Goal: Task Accomplishment & Management: Manage account settings

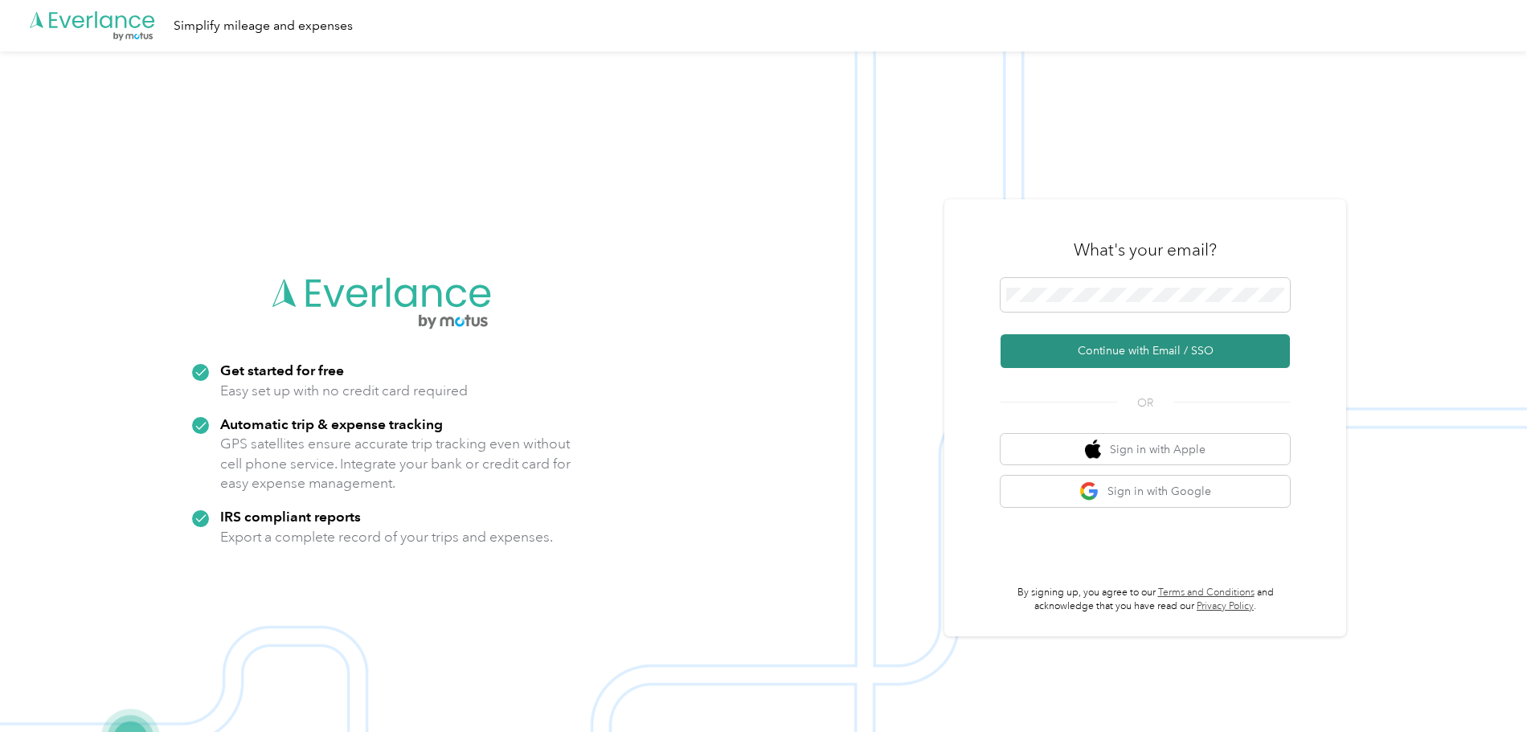
click at [1157, 361] on button "Continue with Email / SSO" at bounding box center [1145, 351] width 289 height 34
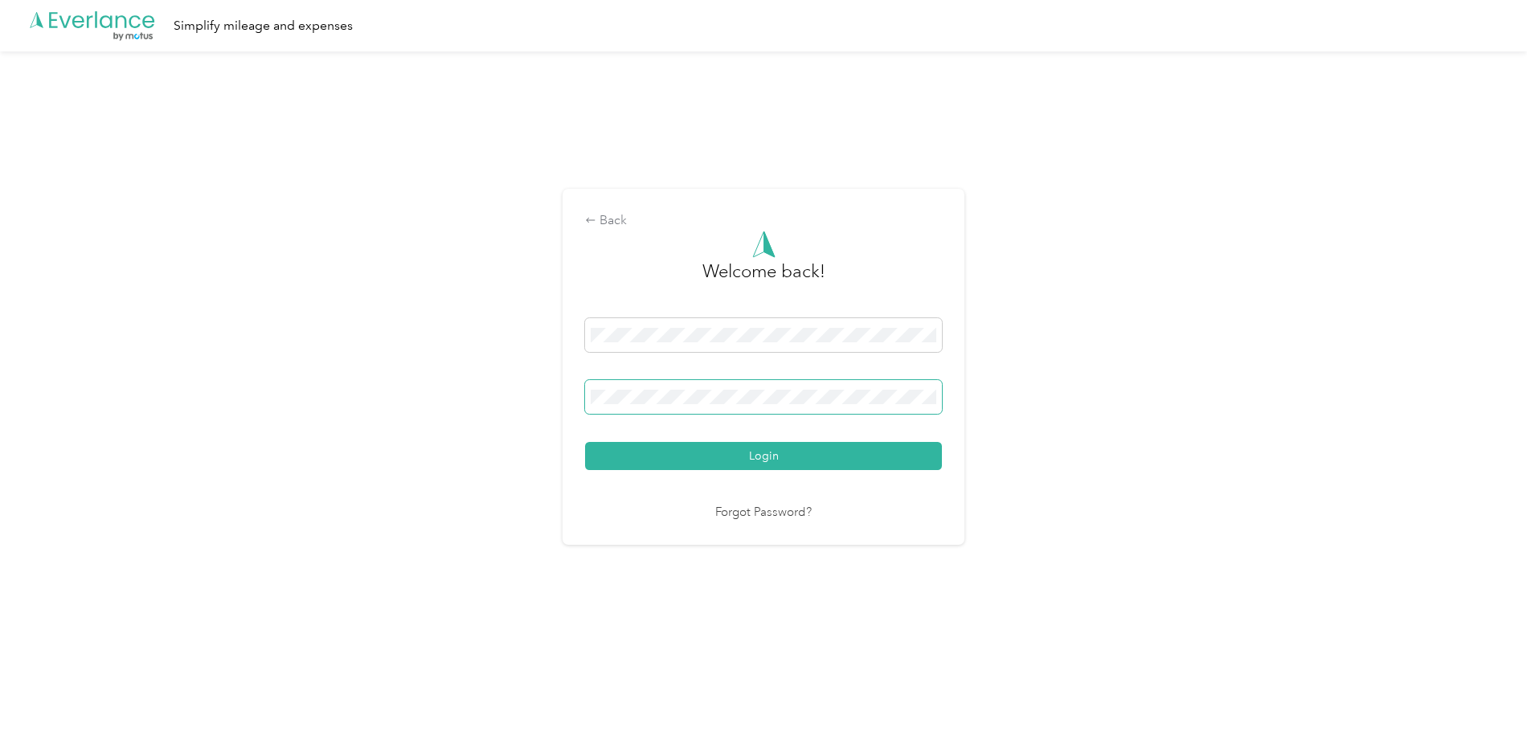
click at [585, 442] on button "Login" at bounding box center [763, 456] width 357 height 28
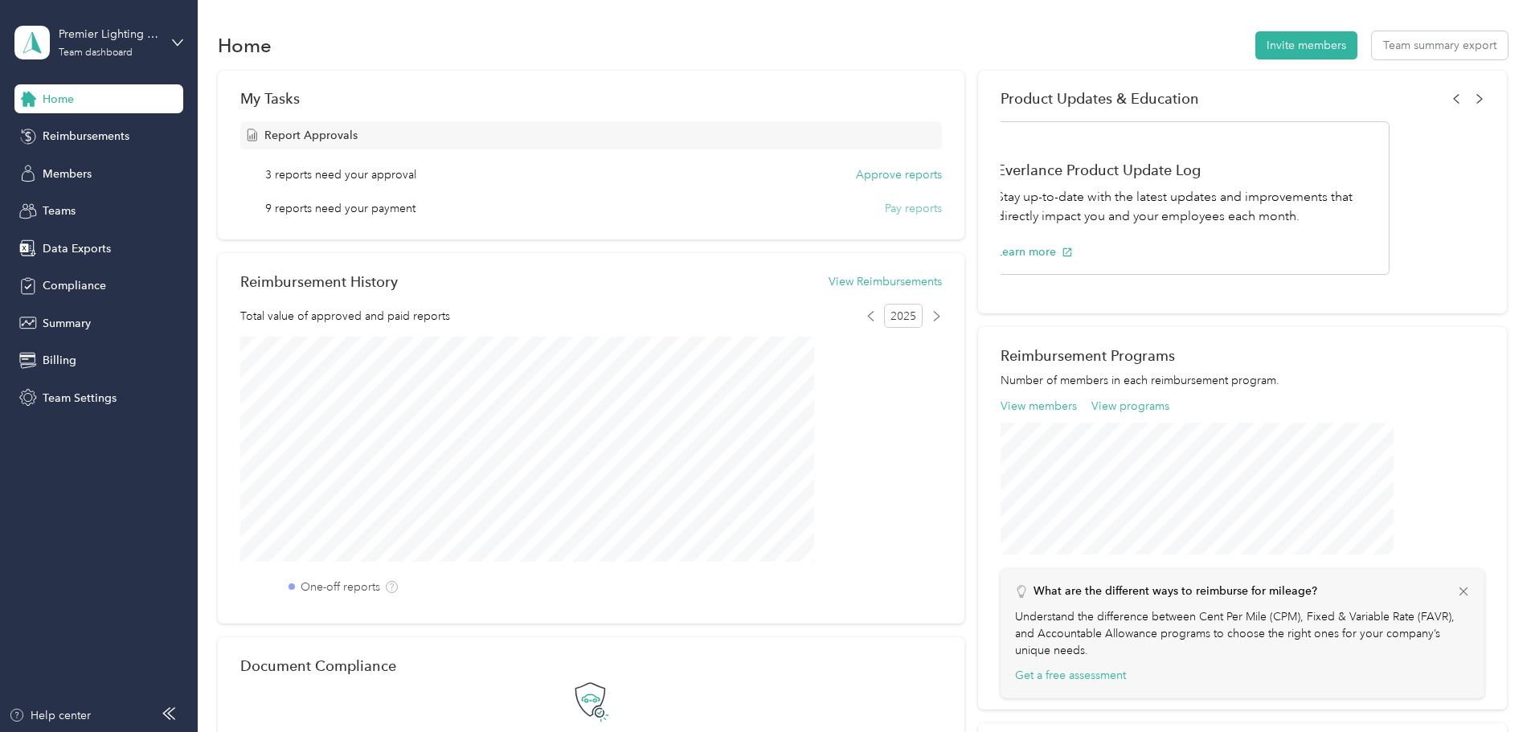
click at [885, 206] on button "Pay reports" at bounding box center [913, 208] width 57 height 17
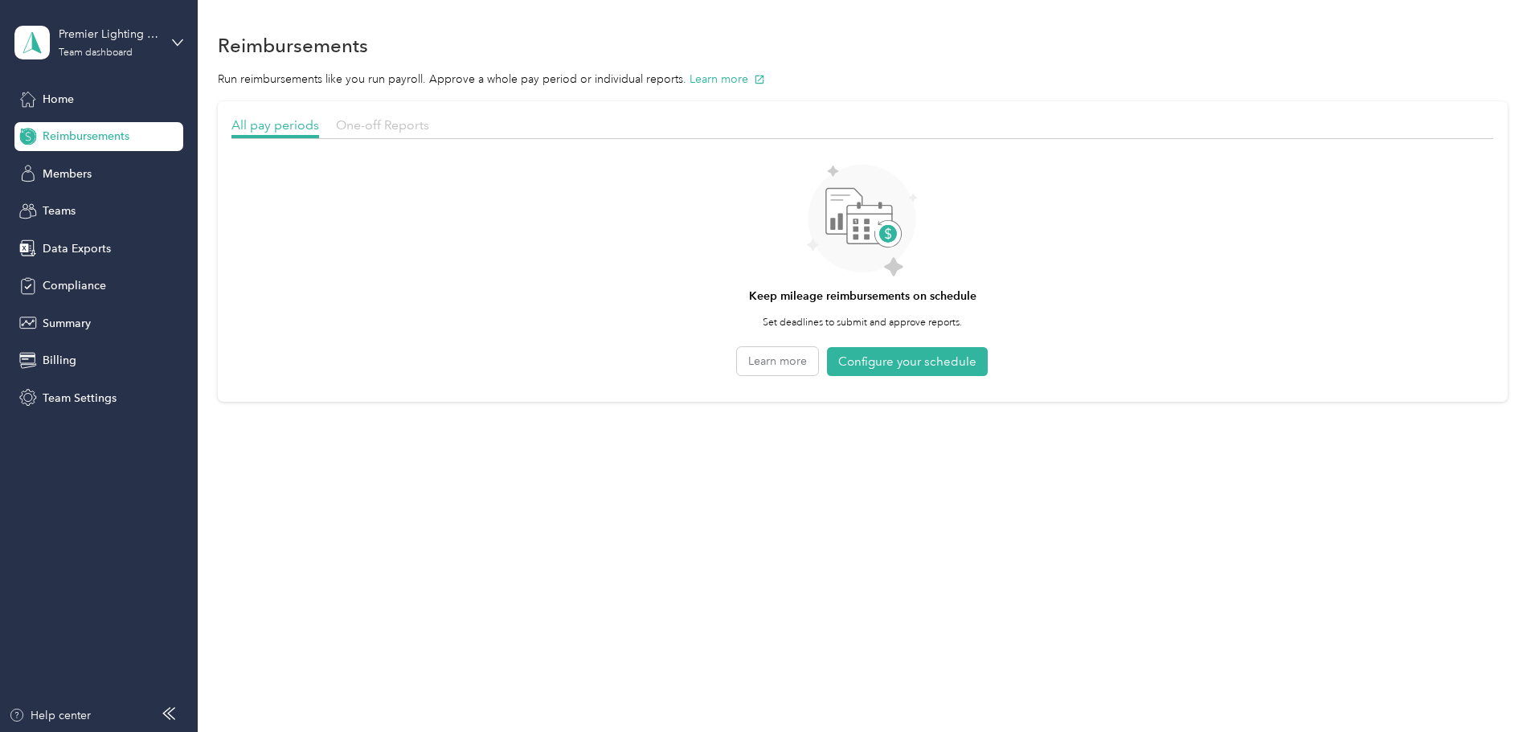
click at [429, 132] on span "One-off Reports" at bounding box center [382, 124] width 93 height 15
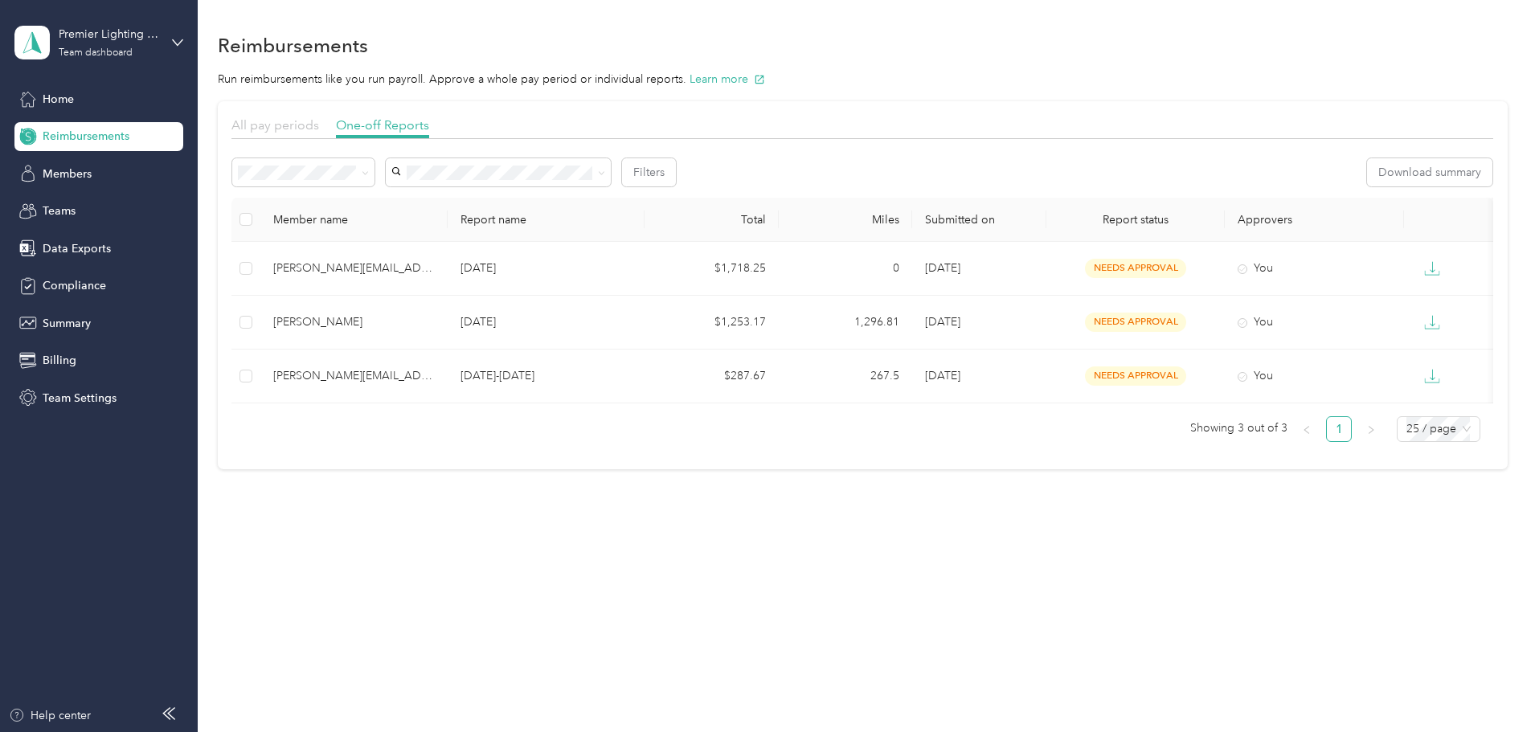
click at [319, 121] on span "All pay periods" at bounding box center [275, 124] width 88 height 15
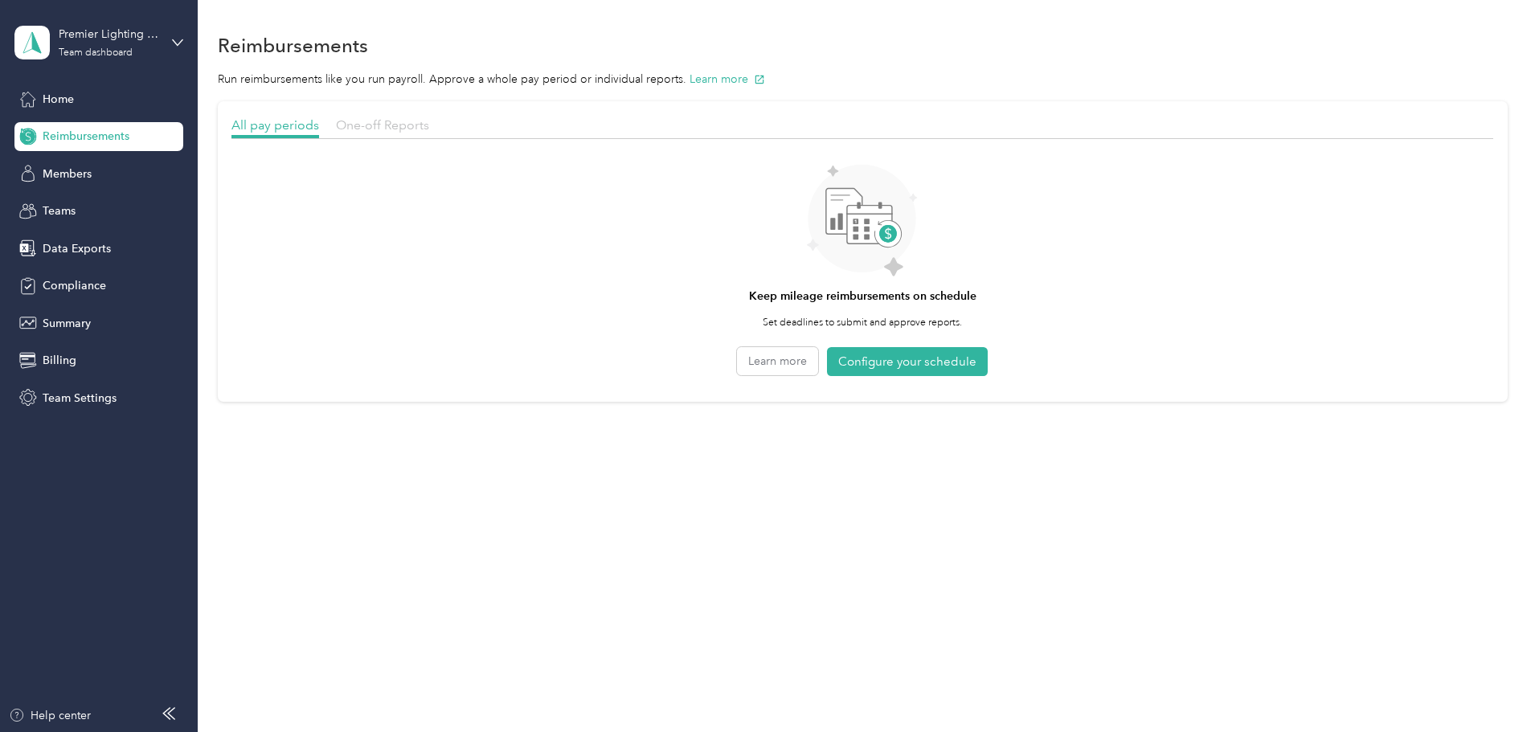
click at [429, 126] on span "One-off Reports" at bounding box center [382, 124] width 93 height 15
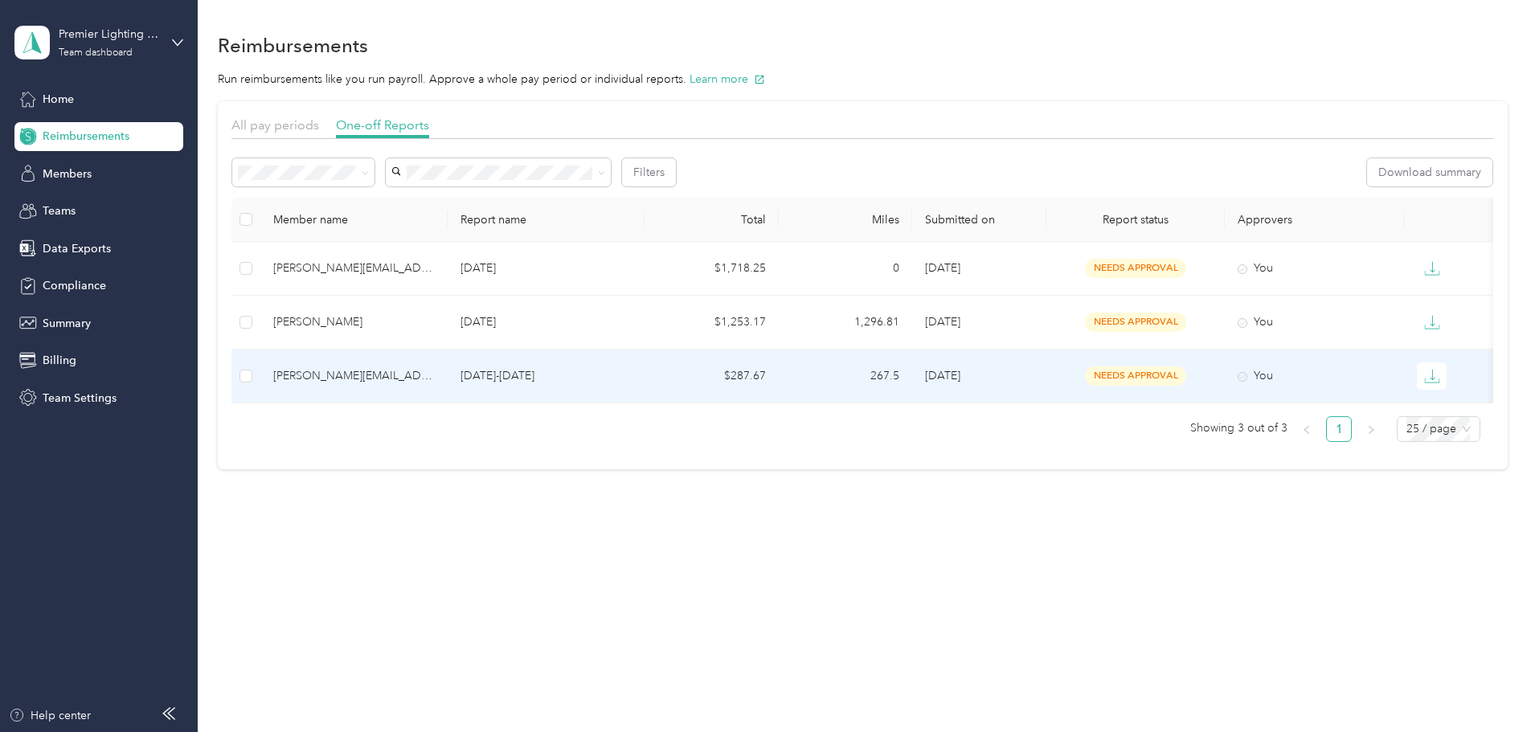
click at [435, 373] on div "[PERSON_NAME][EMAIL_ADDRESS][DOMAIN_NAME]" at bounding box center [354, 376] width 162 height 18
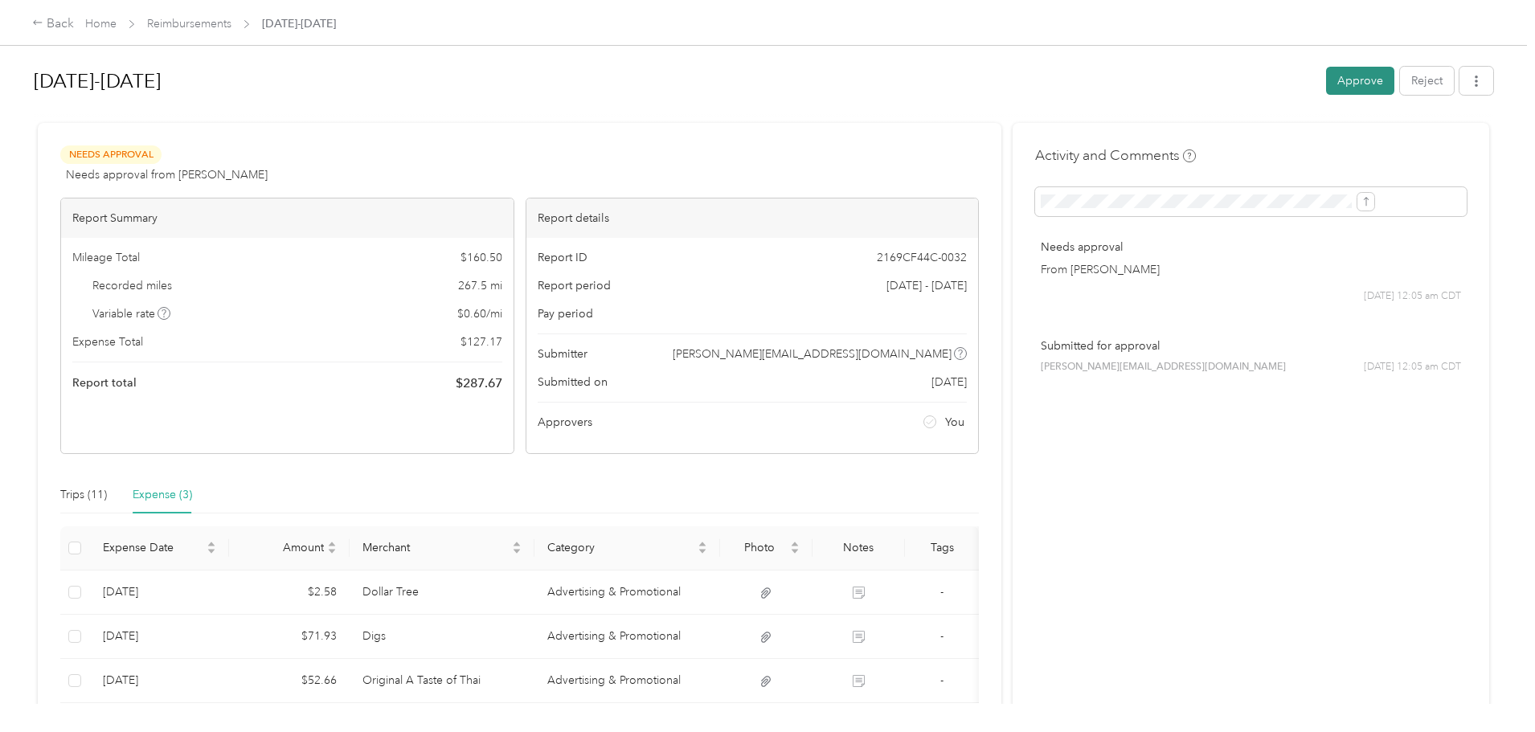
click at [1326, 84] on button "Approve" at bounding box center [1360, 81] width 68 height 28
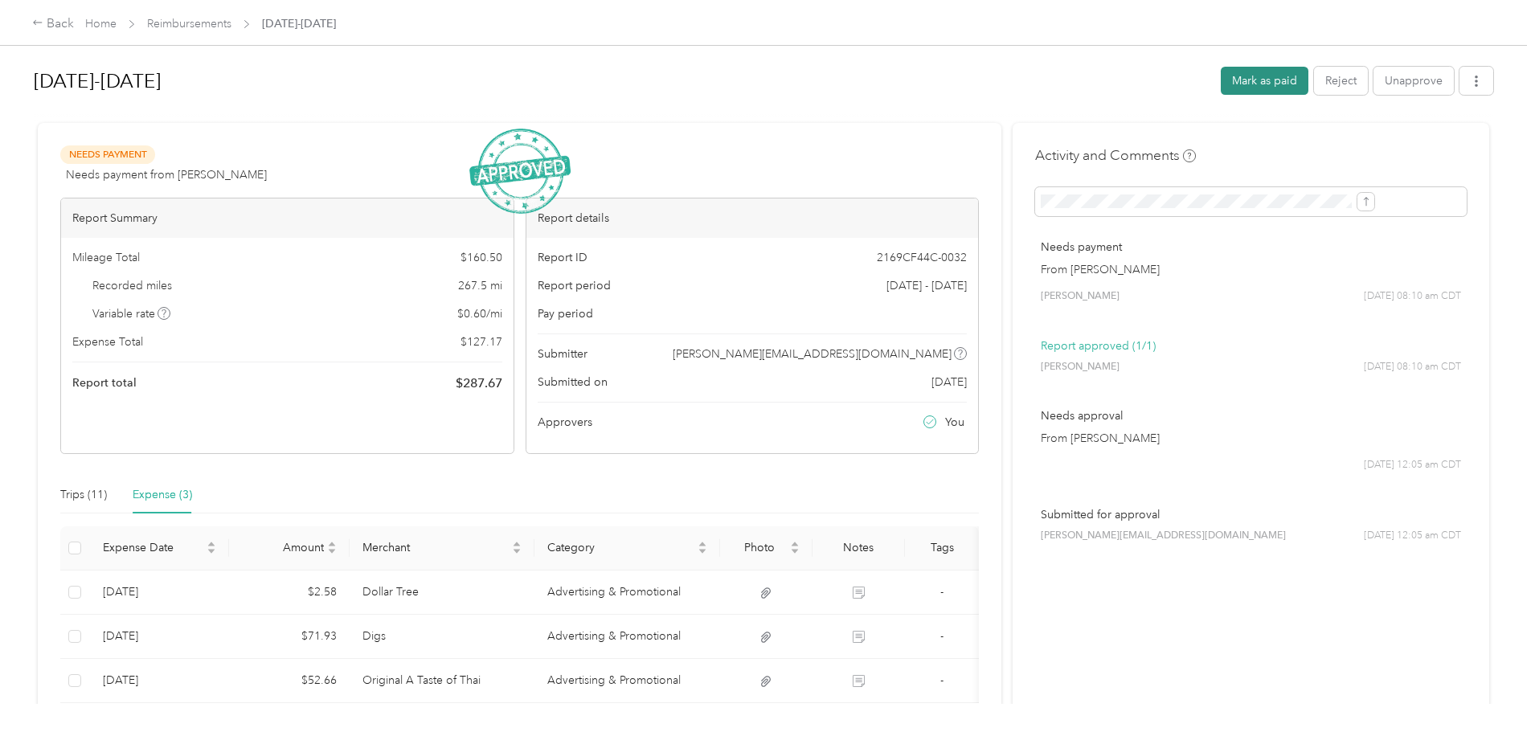
click at [1221, 84] on button "Mark as paid" at bounding box center [1265, 81] width 88 height 28
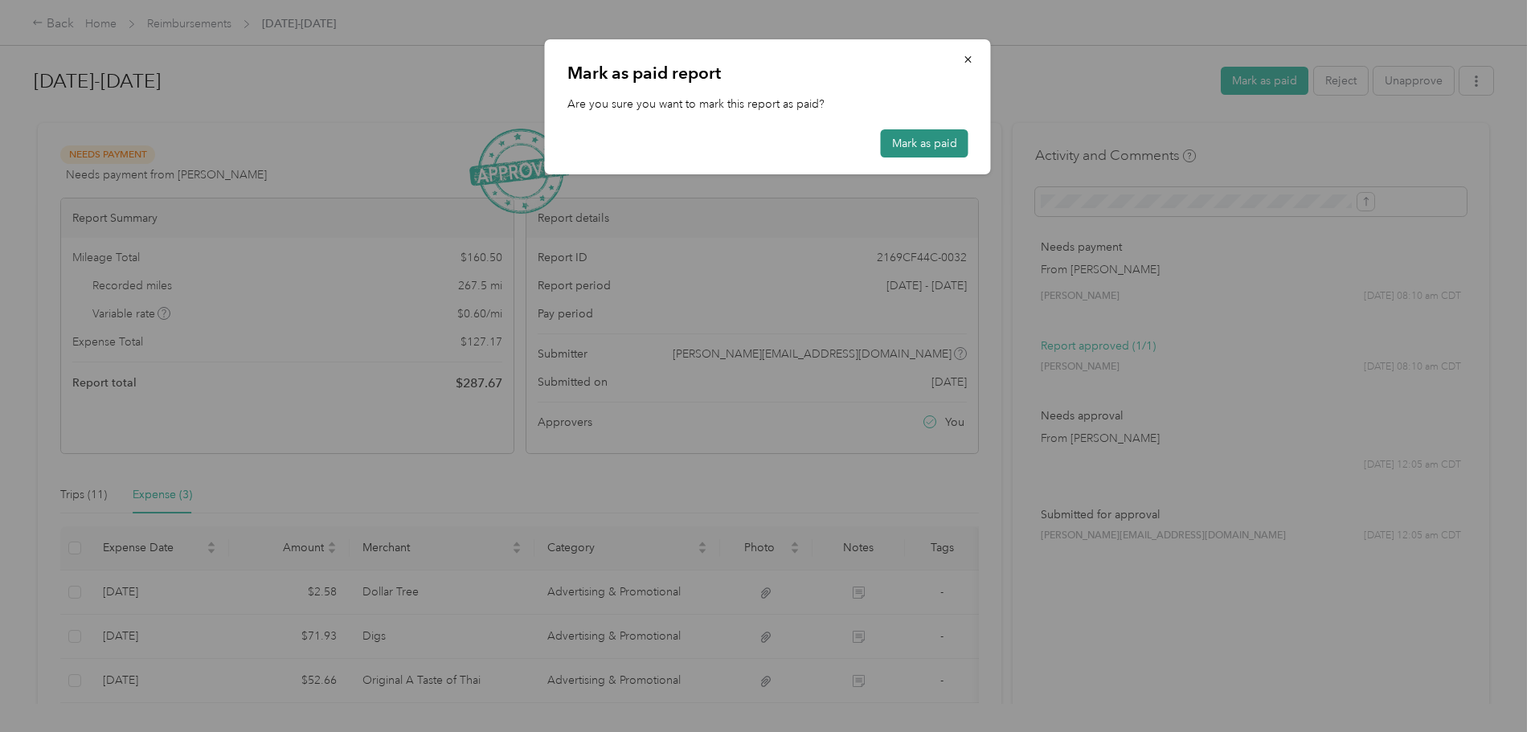
click at [931, 141] on button "Mark as paid" at bounding box center [925, 143] width 88 height 28
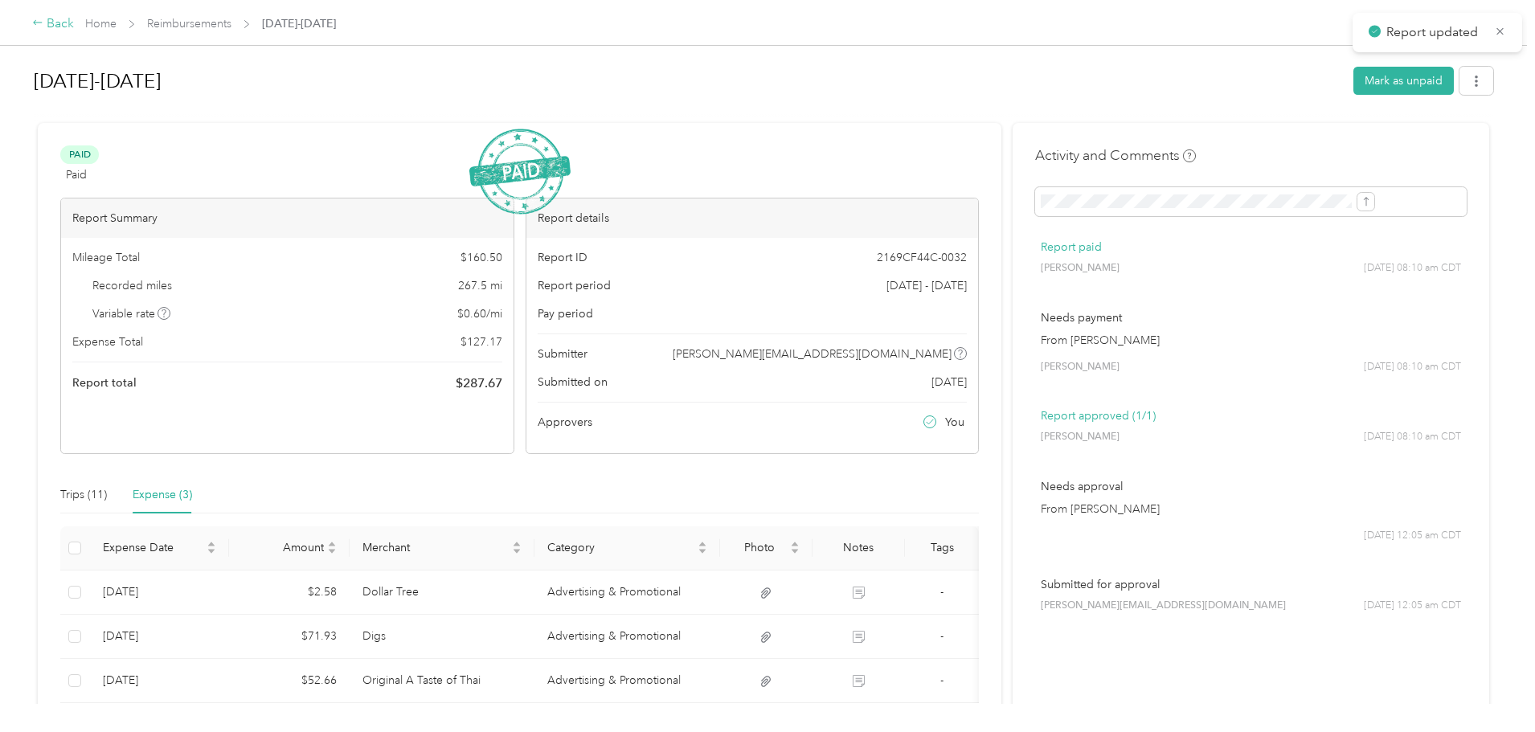
click at [74, 25] on div "Back" at bounding box center [53, 23] width 42 height 19
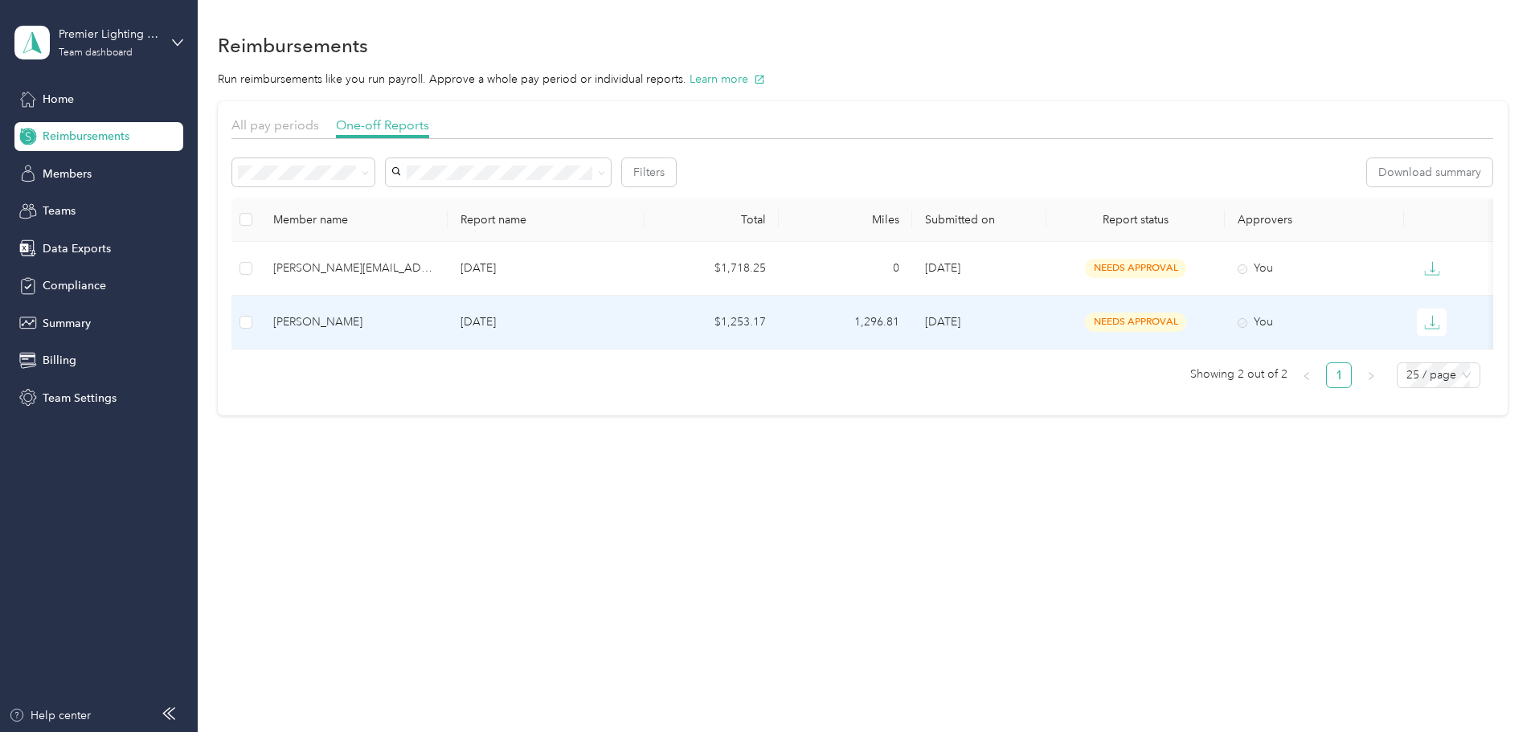
click at [435, 314] on div "[PERSON_NAME]" at bounding box center [354, 322] width 162 height 18
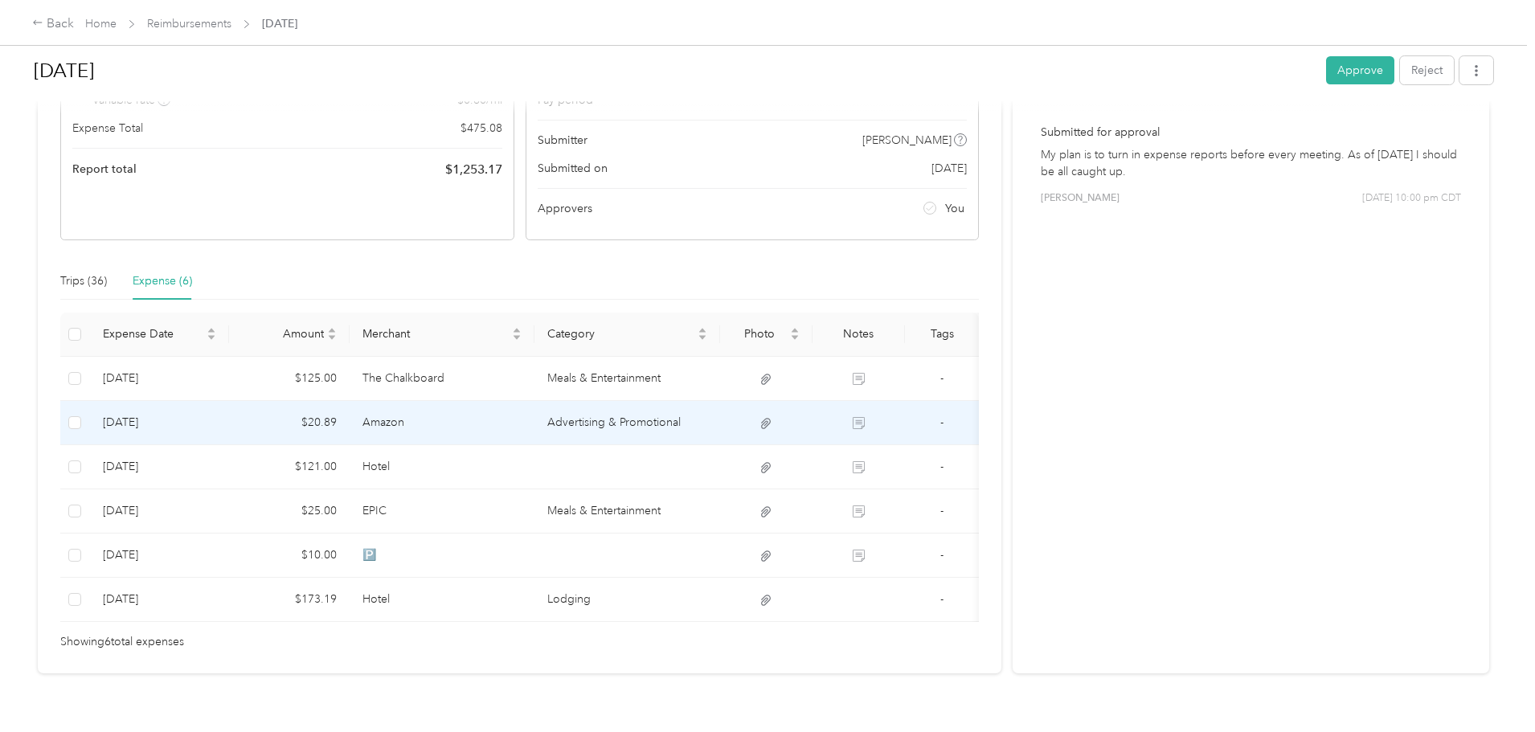
scroll to position [264, 0]
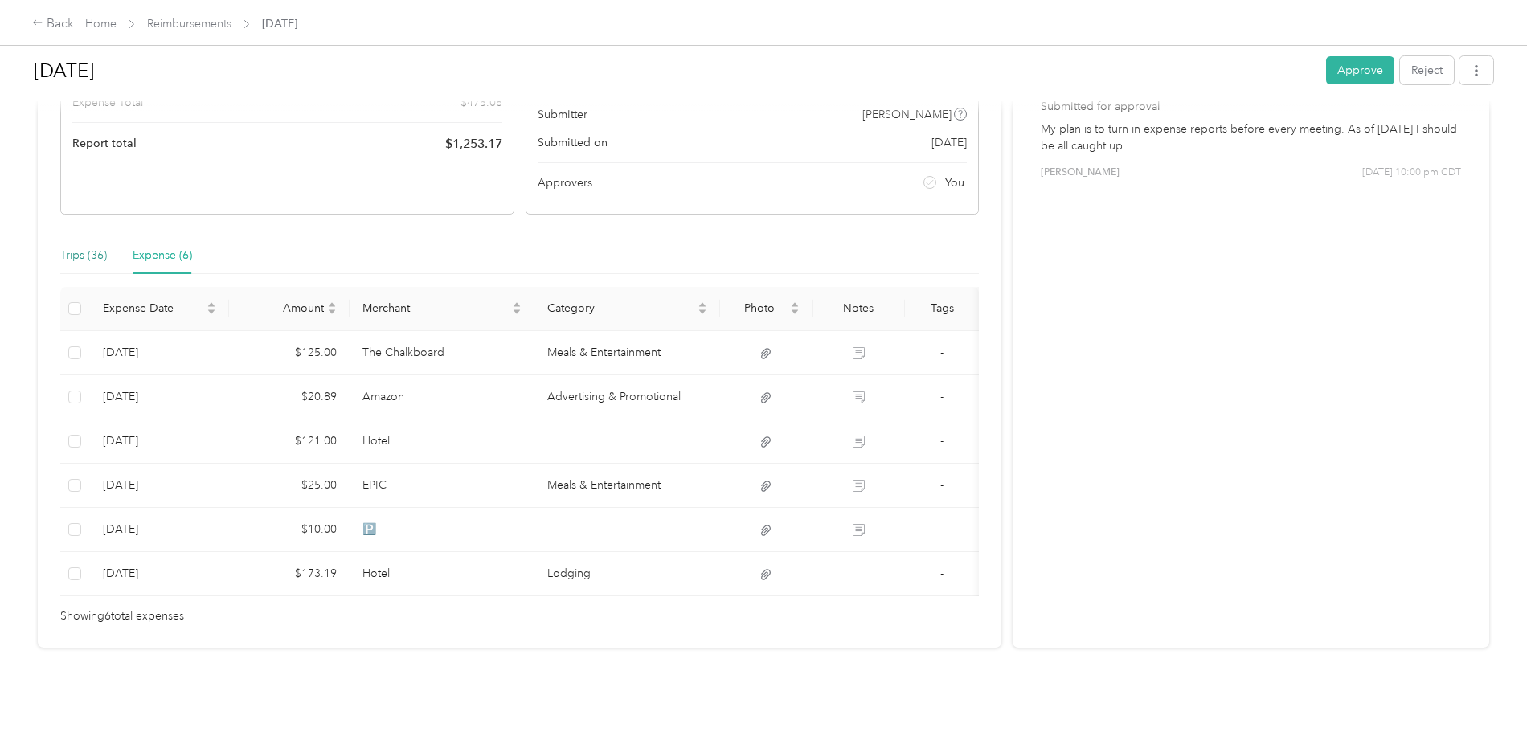
click at [107, 247] on div "Trips (36)" at bounding box center [83, 256] width 47 height 18
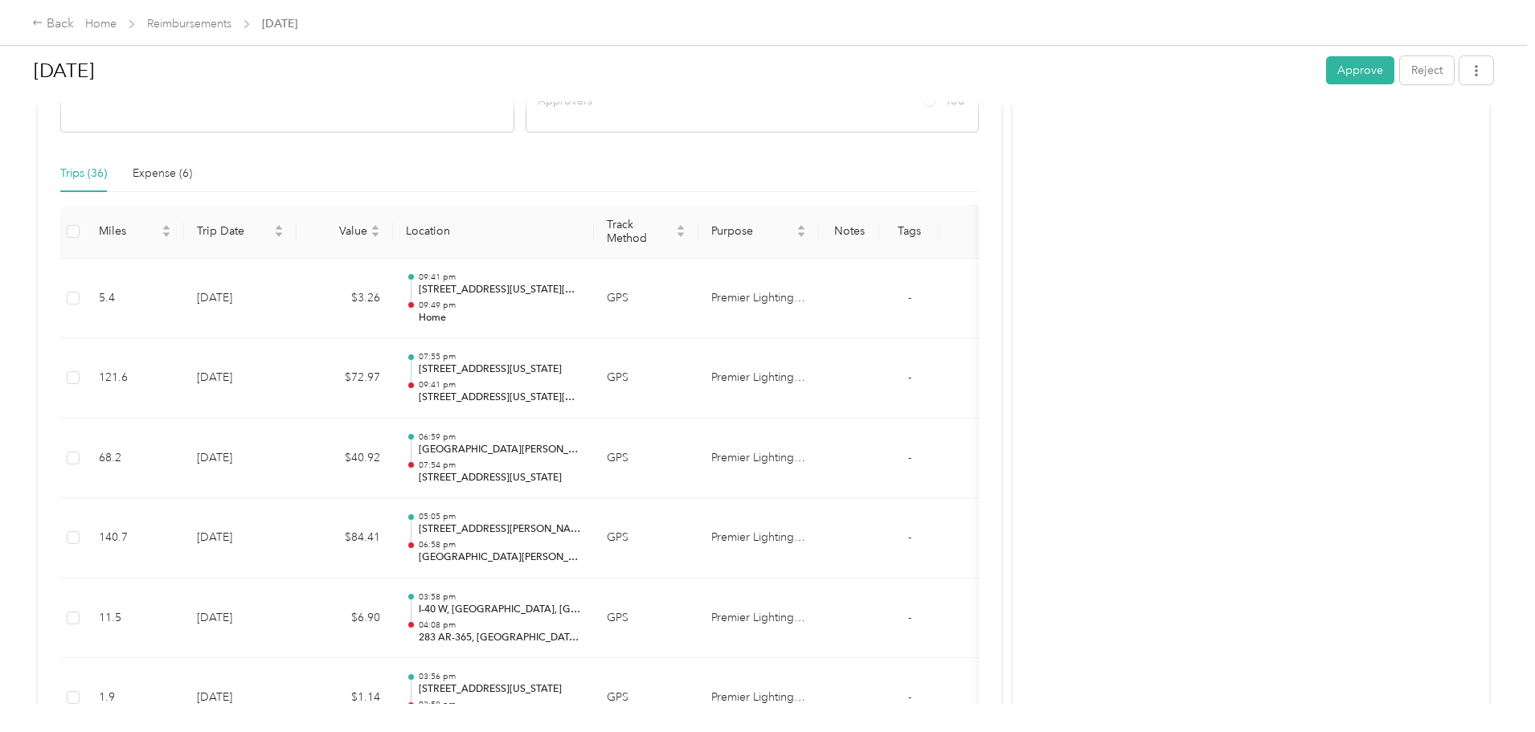
scroll to position [304, 0]
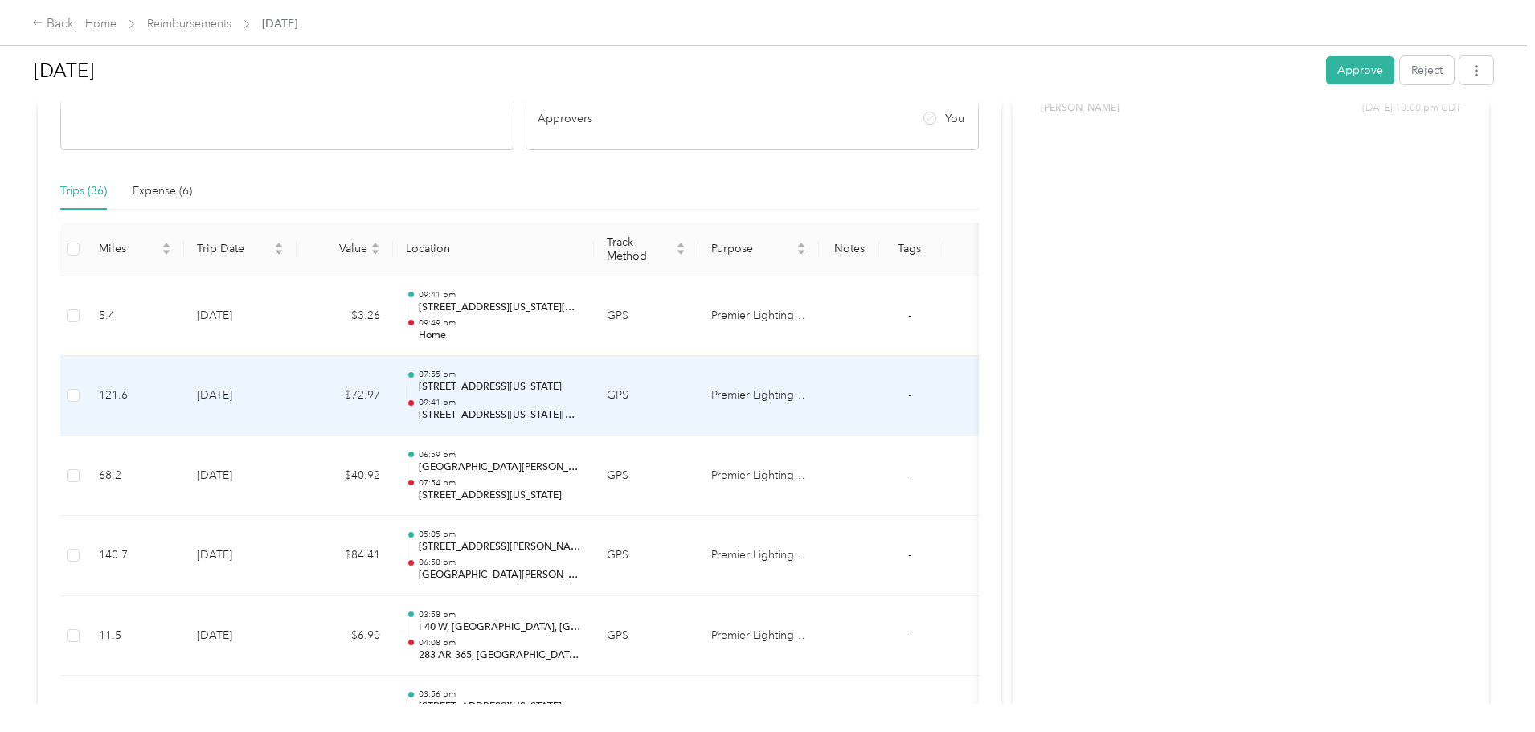
click at [819, 395] on td "Premier Lighting Group" at bounding box center [758, 396] width 121 height 80
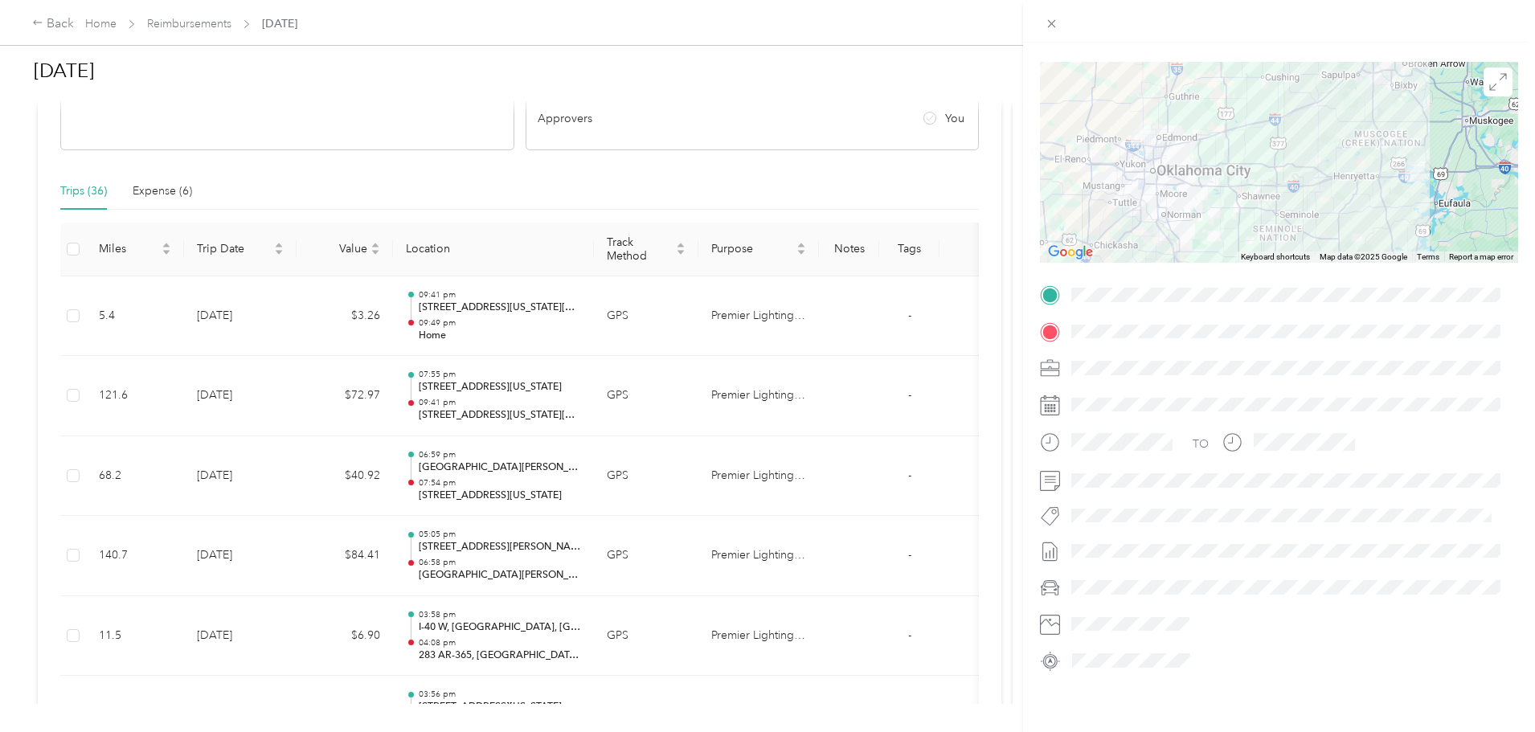
scroll to position [108, 0]
click at [1053, 23] on icon at bounding box center [1052, 24] width 14 height 14
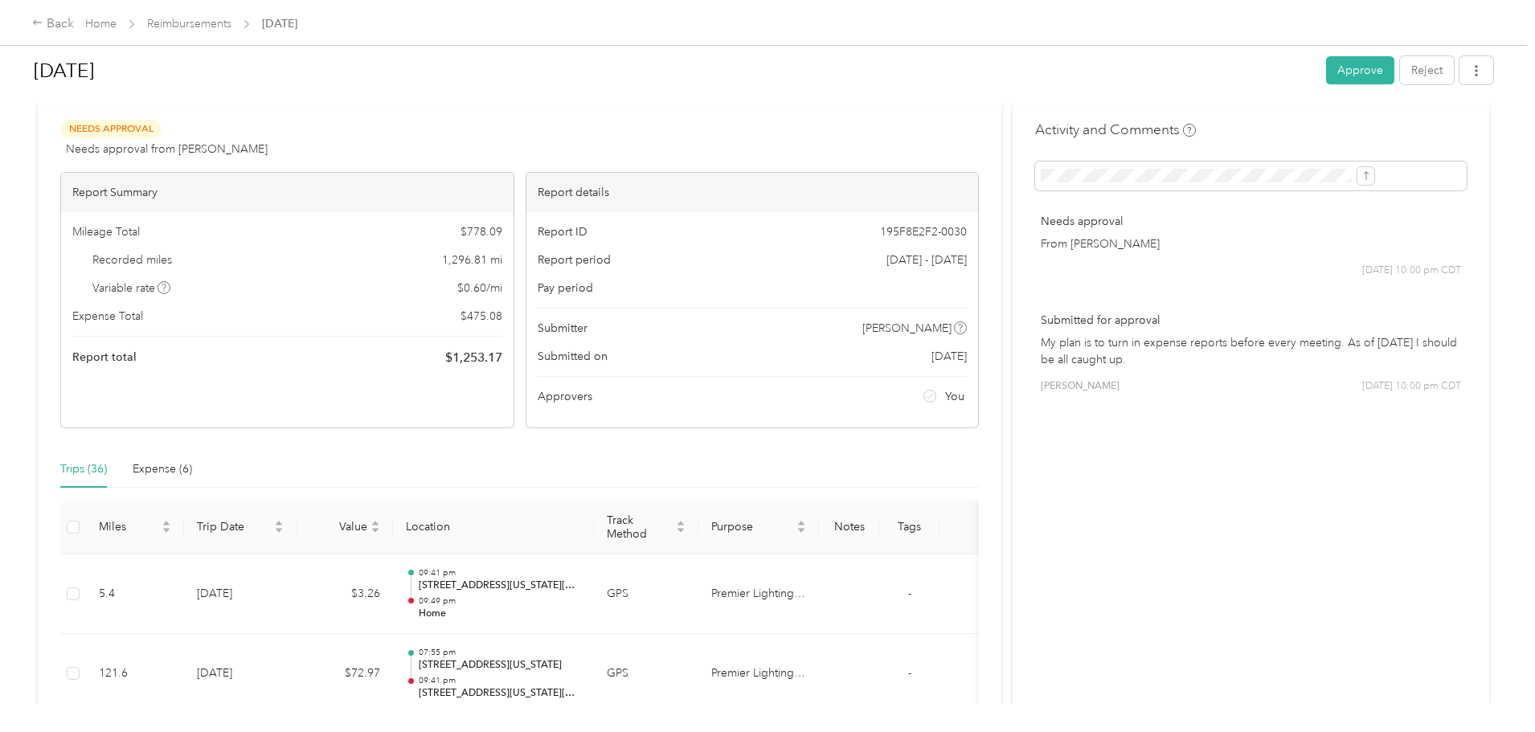
scroll to position [40, 0]
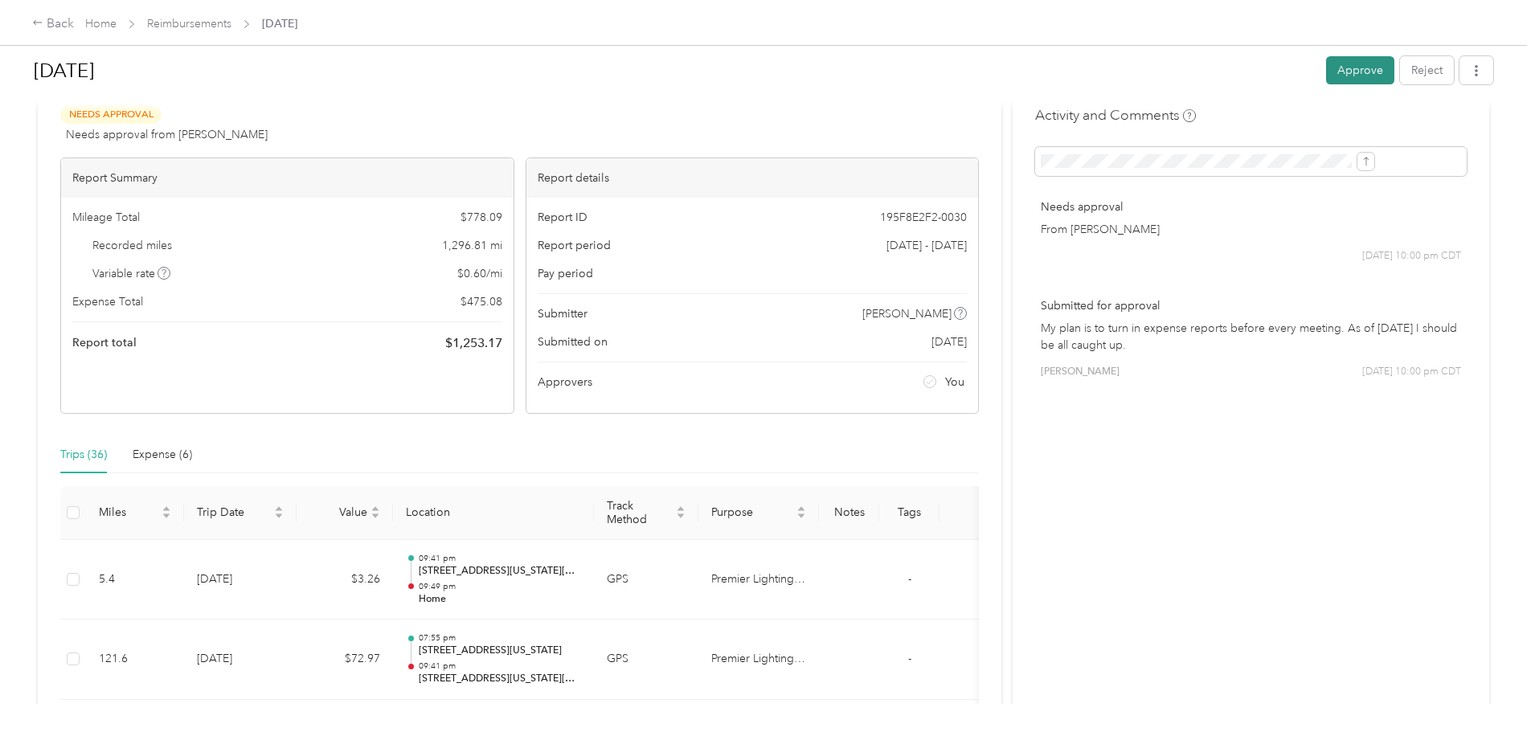
click at [1326, 64] on button "Approve" at bounding box center [1360, 70] width 68 height 28
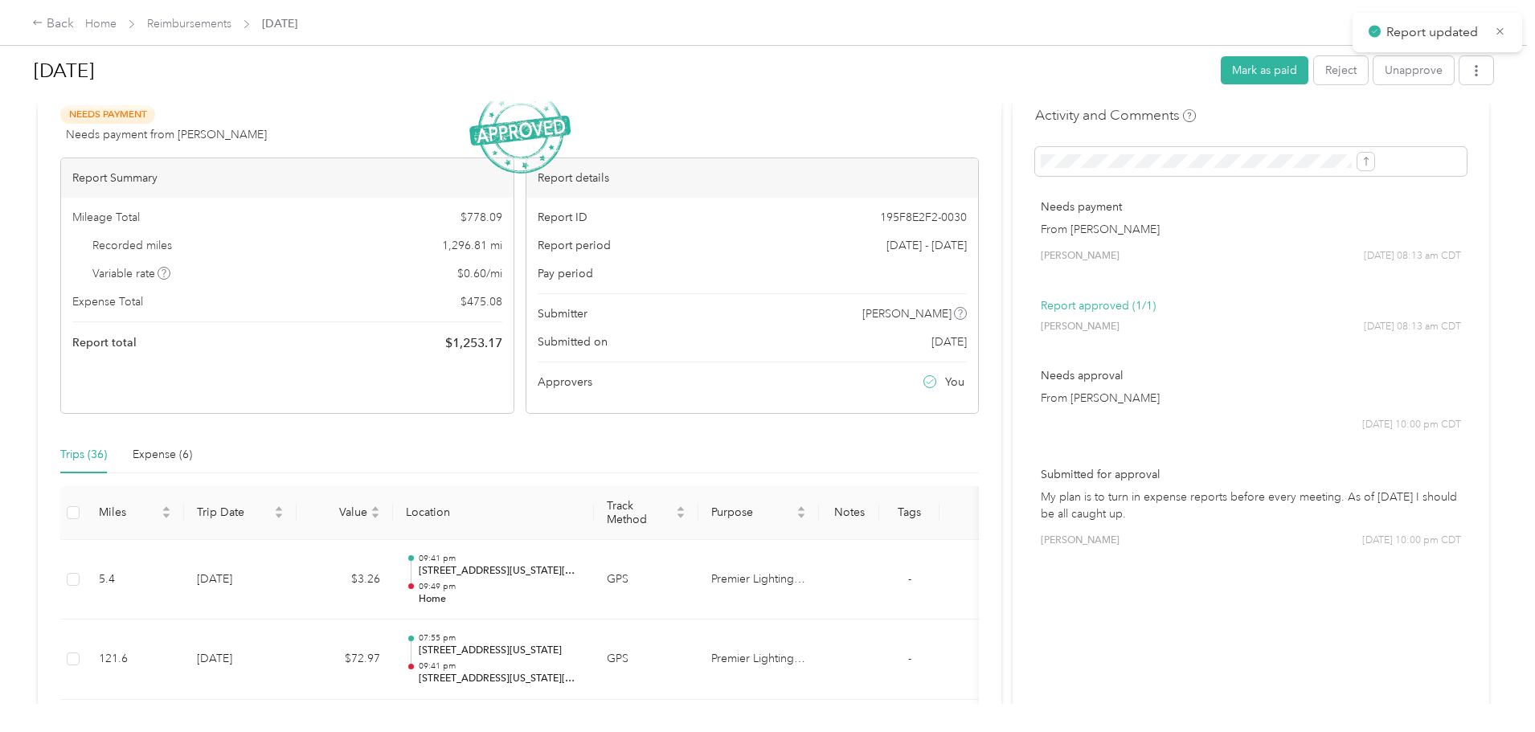
scroll to position [0, 0]
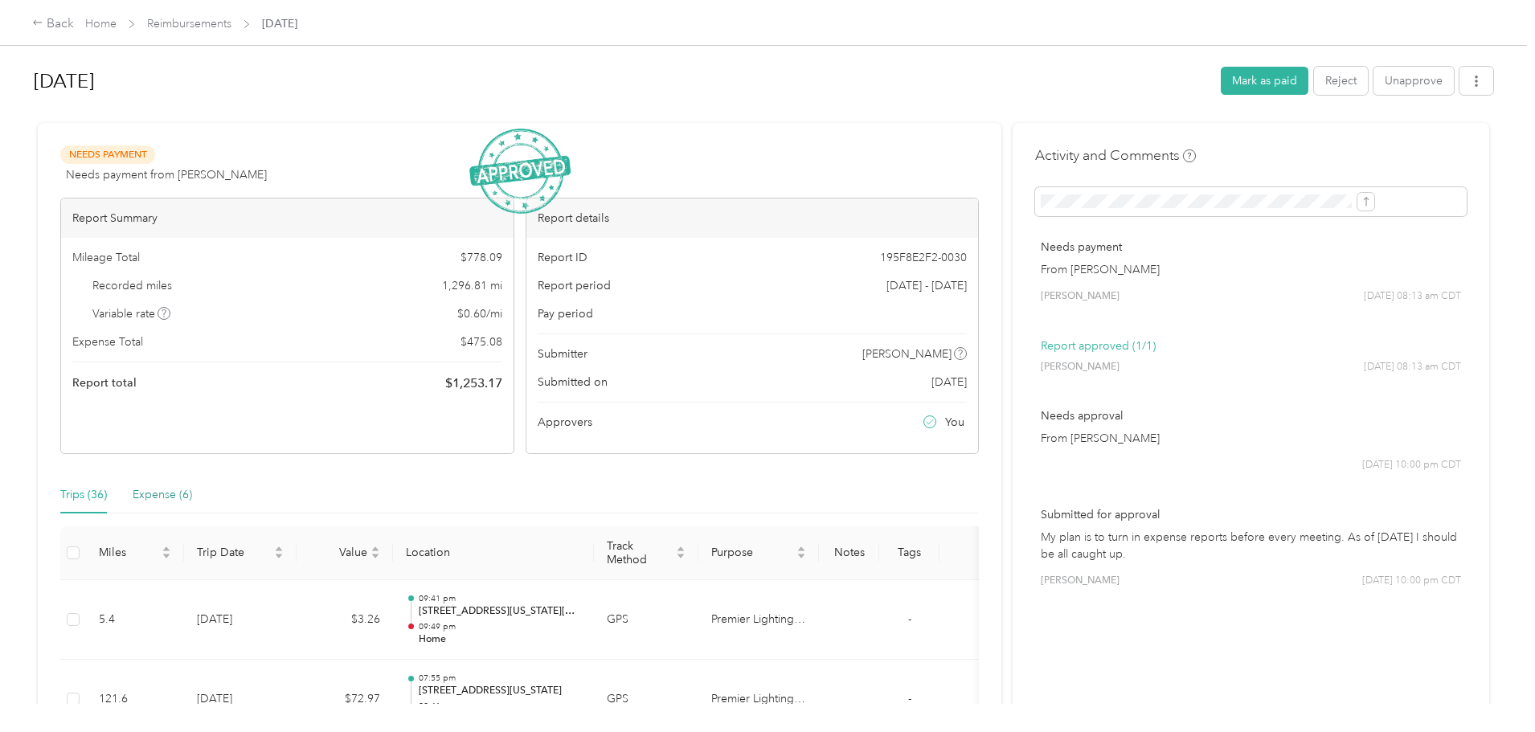
click at [192, 497] on div "Expense (6)" at bounding box center [162, 495] width 59 height 18
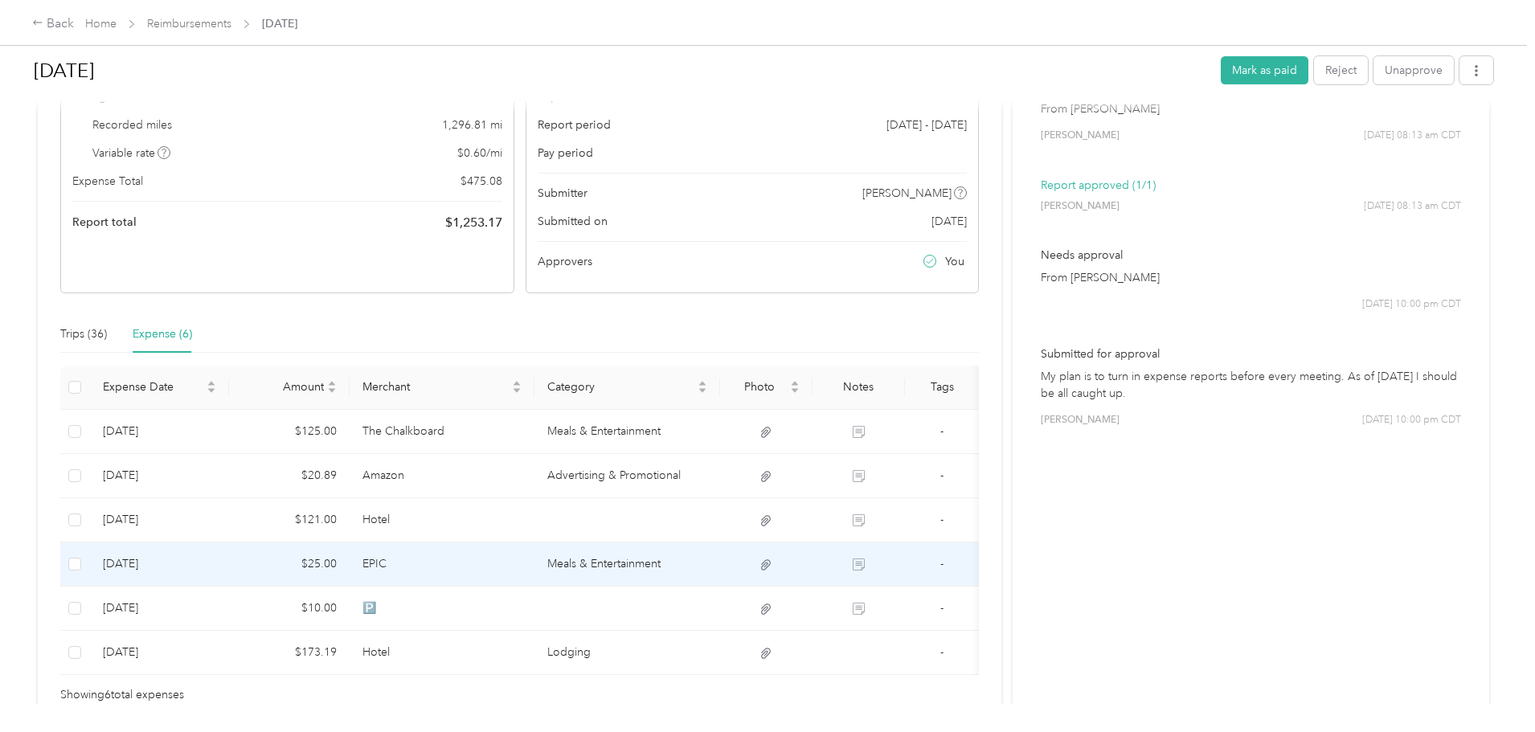
scroll to position [201, 0]
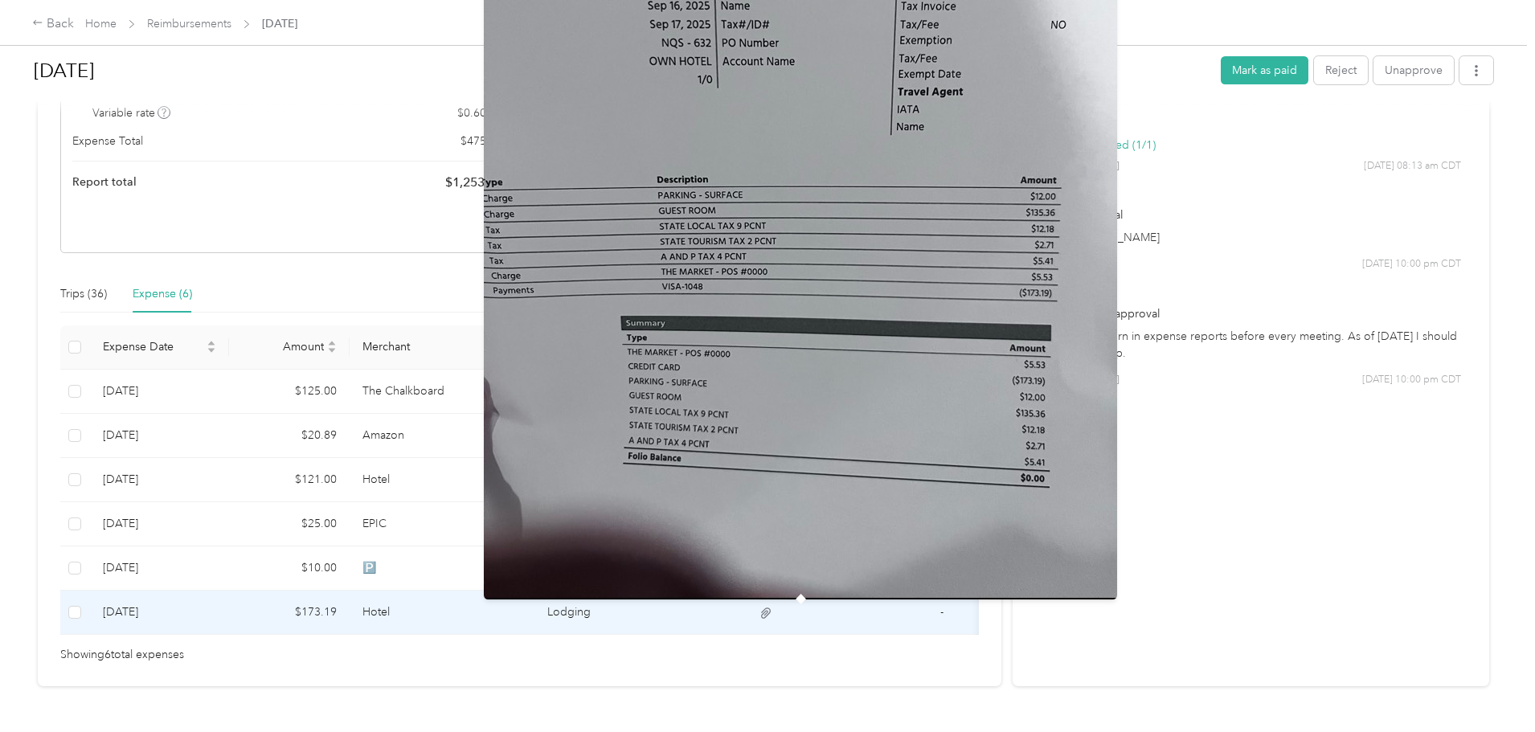
click at [773, 616] on icon at bounding box center [766, 613] width 14 height 14
click at [801, 492] on img at bounding box center [800, 178] width 633 height 844
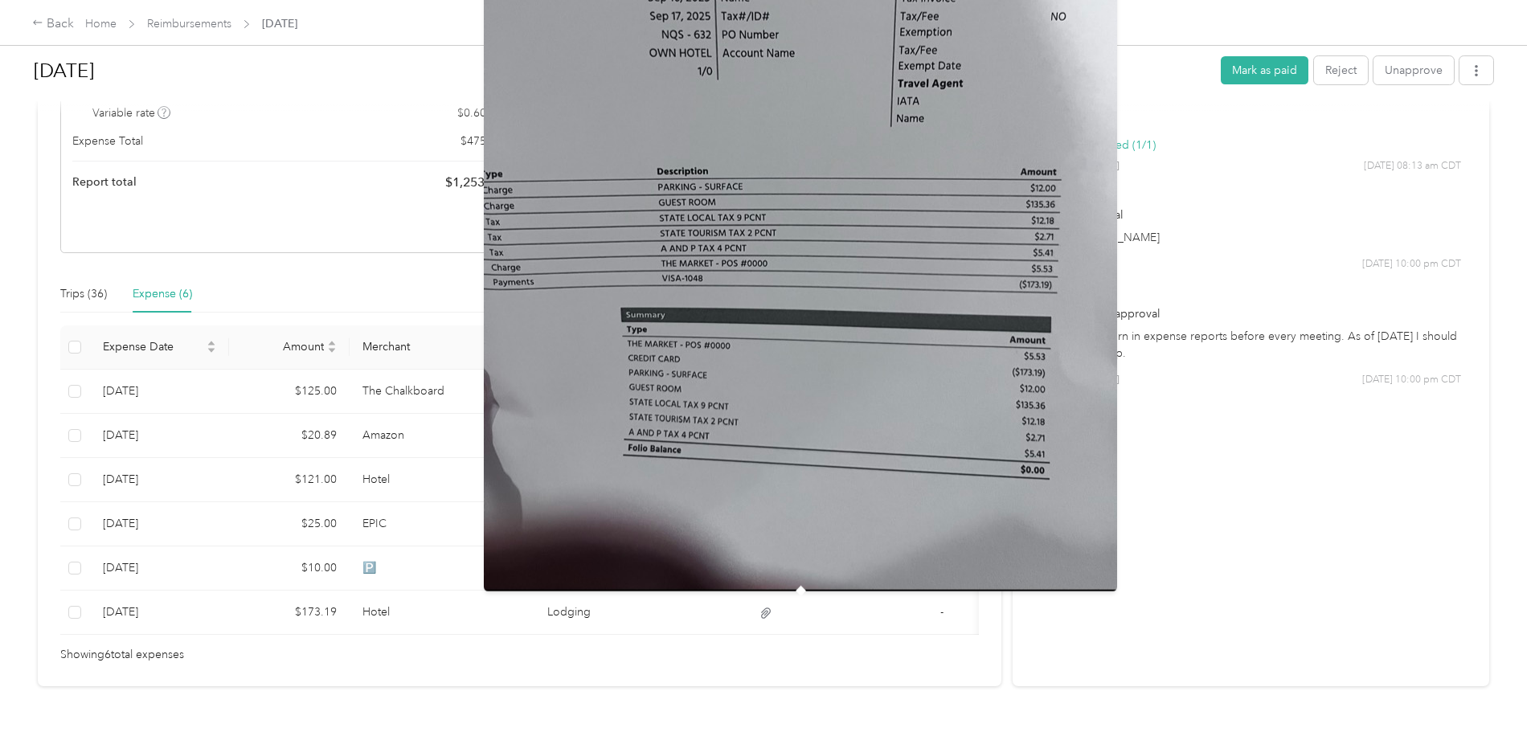
click at [1267, 567] on div "Activity and Comments Needs payment From [PERSON_NAME] [PERSON_NAME] [DATE] 08:…" at bounding box center [1251, 304] width 477 height 764
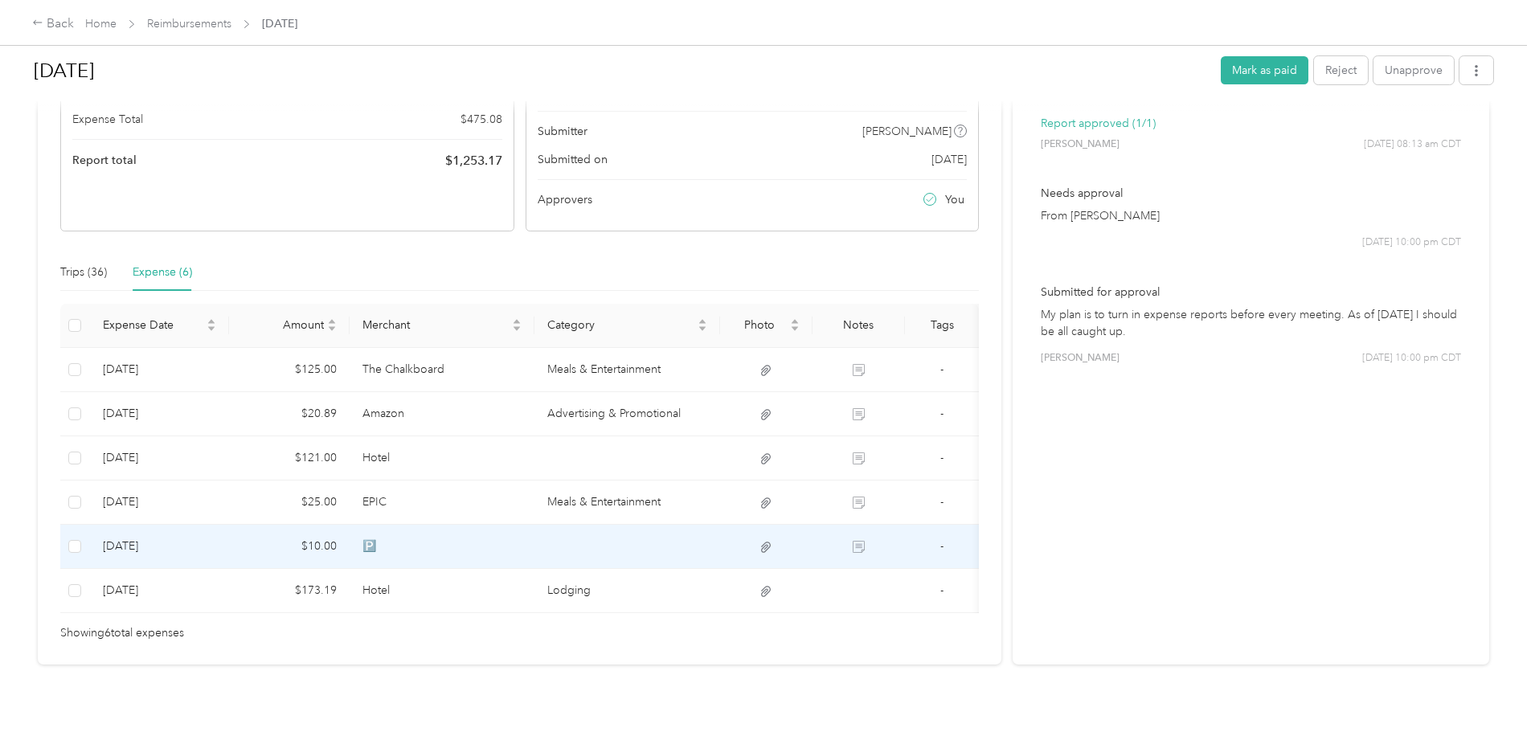
scroll to position [183, 0]
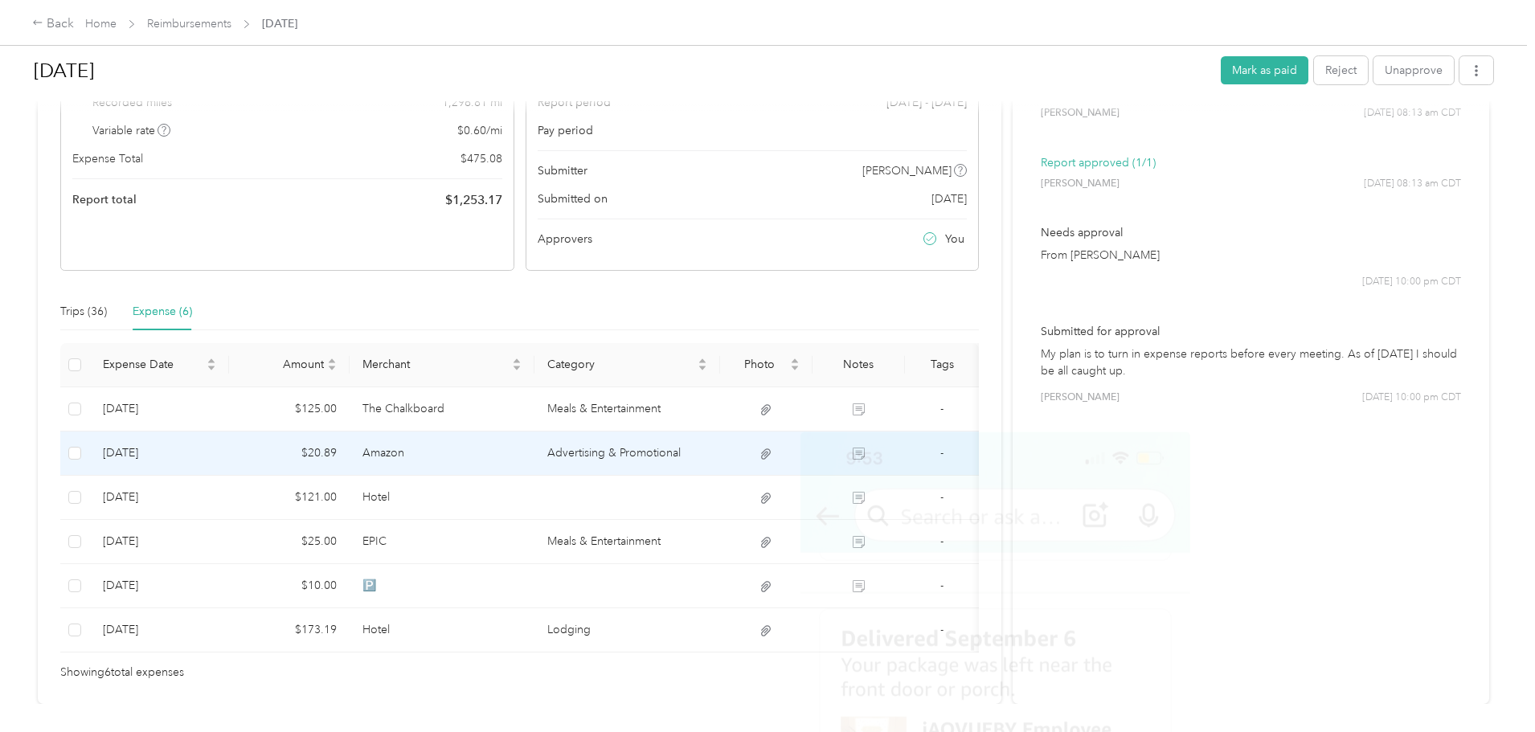
click at [883, 456] on body "Back Home Reimbursements [DATE] [DATE] Mark as paid Reject Unapprove Needs Paym…" at bounding box center [763, 366] width 1527 height 732
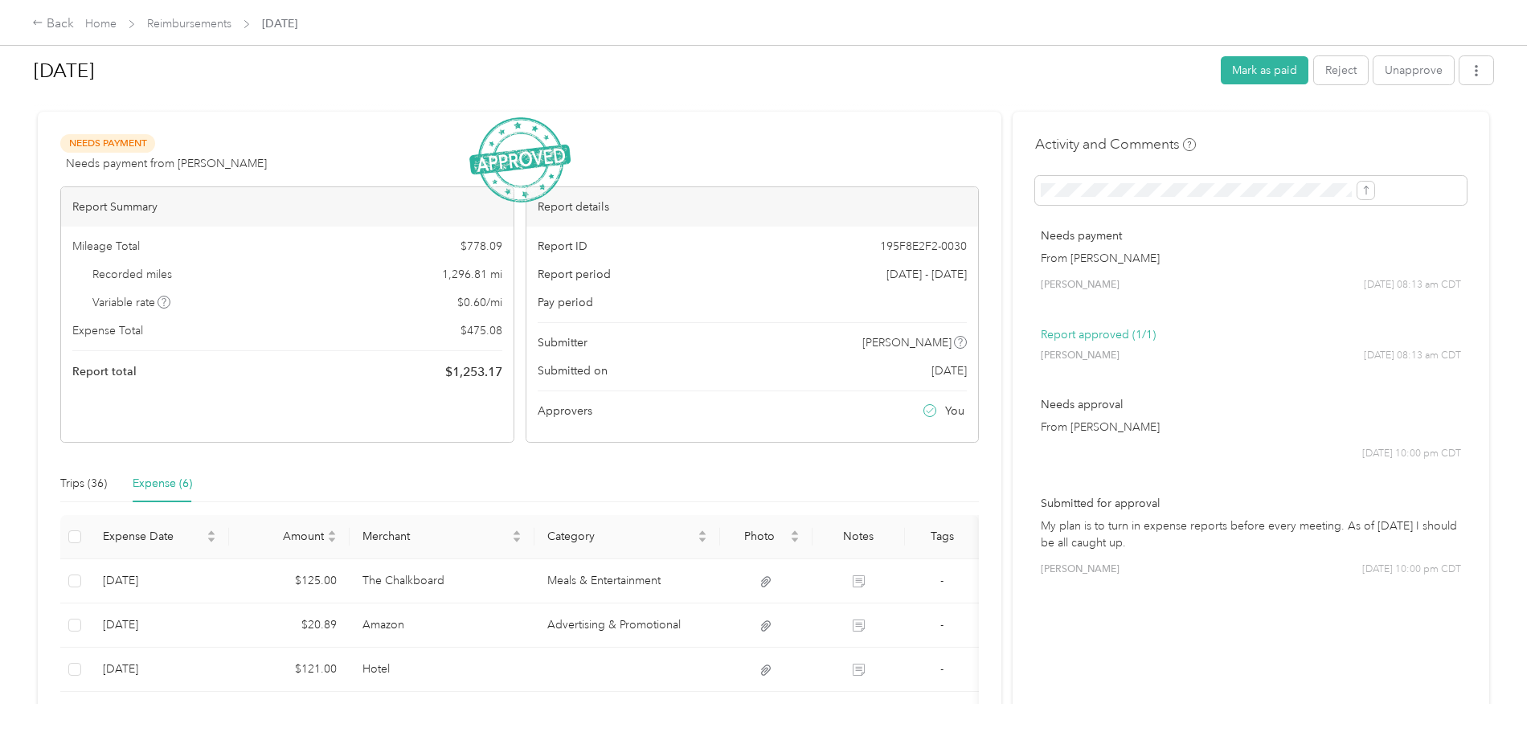
scroll to position [0, 0]
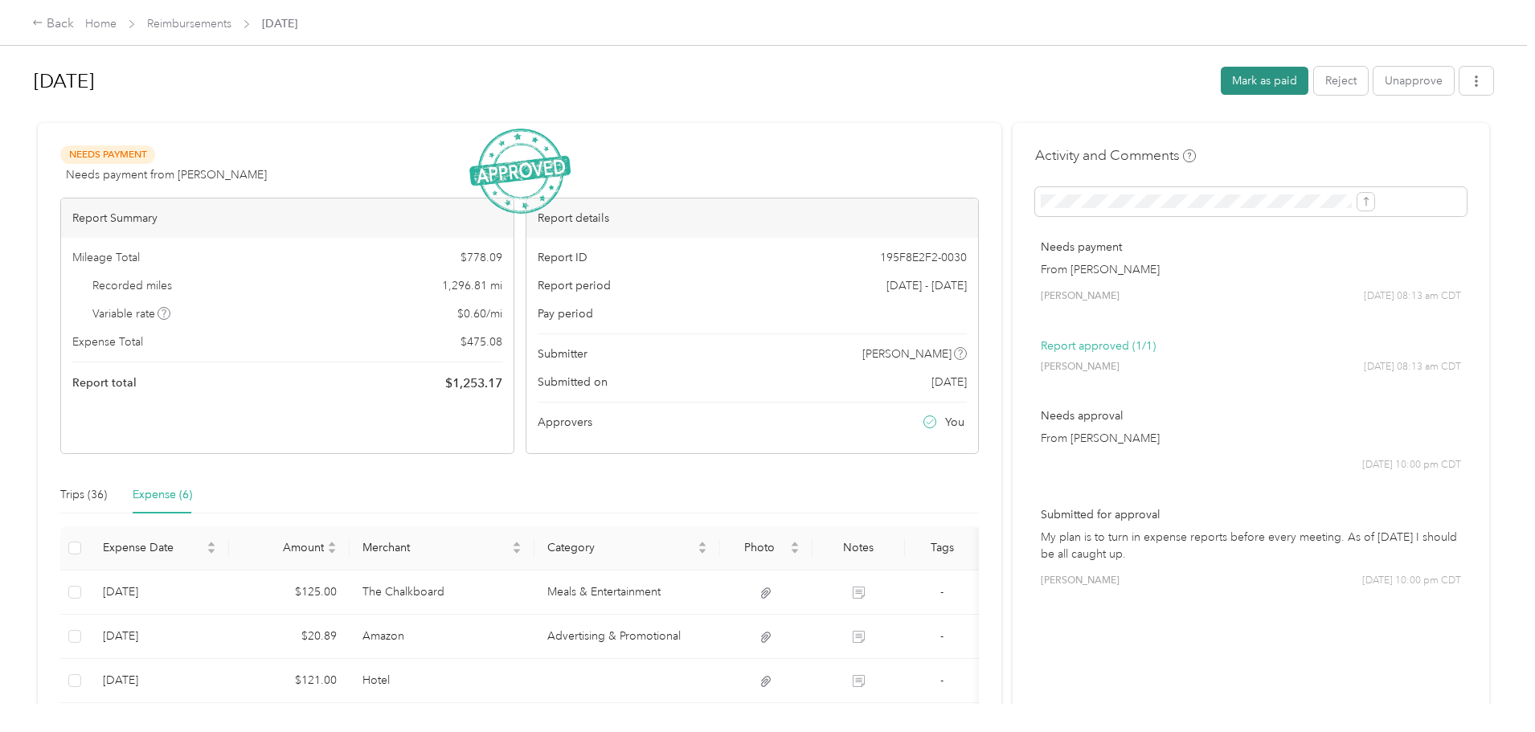
click at [1221, 91] on button "Mark as paid" at bounding box center [1265, 81] width 88 height 28
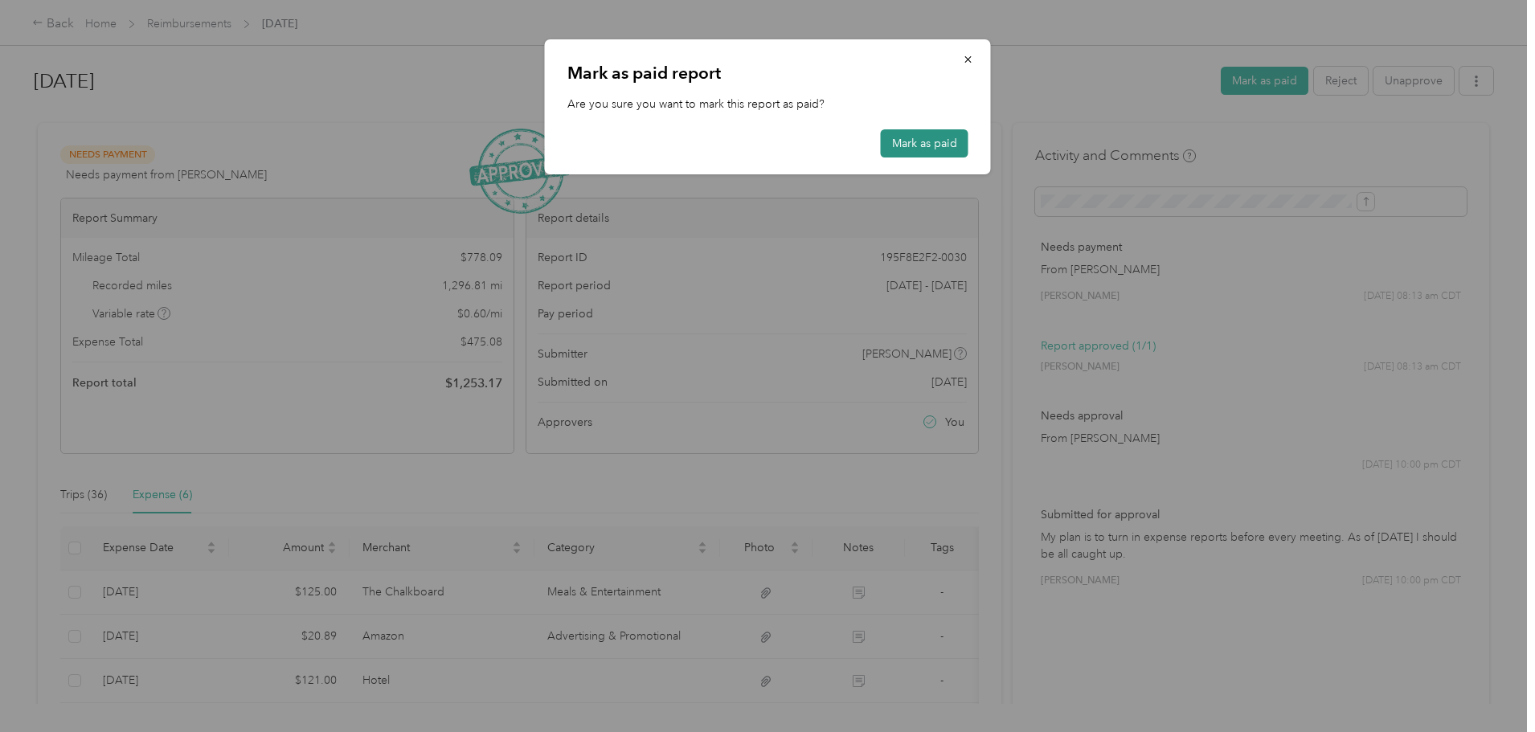
click at [892, 141] on button "Mark as paid" at bounding box center [925, 143] width 88 height 28
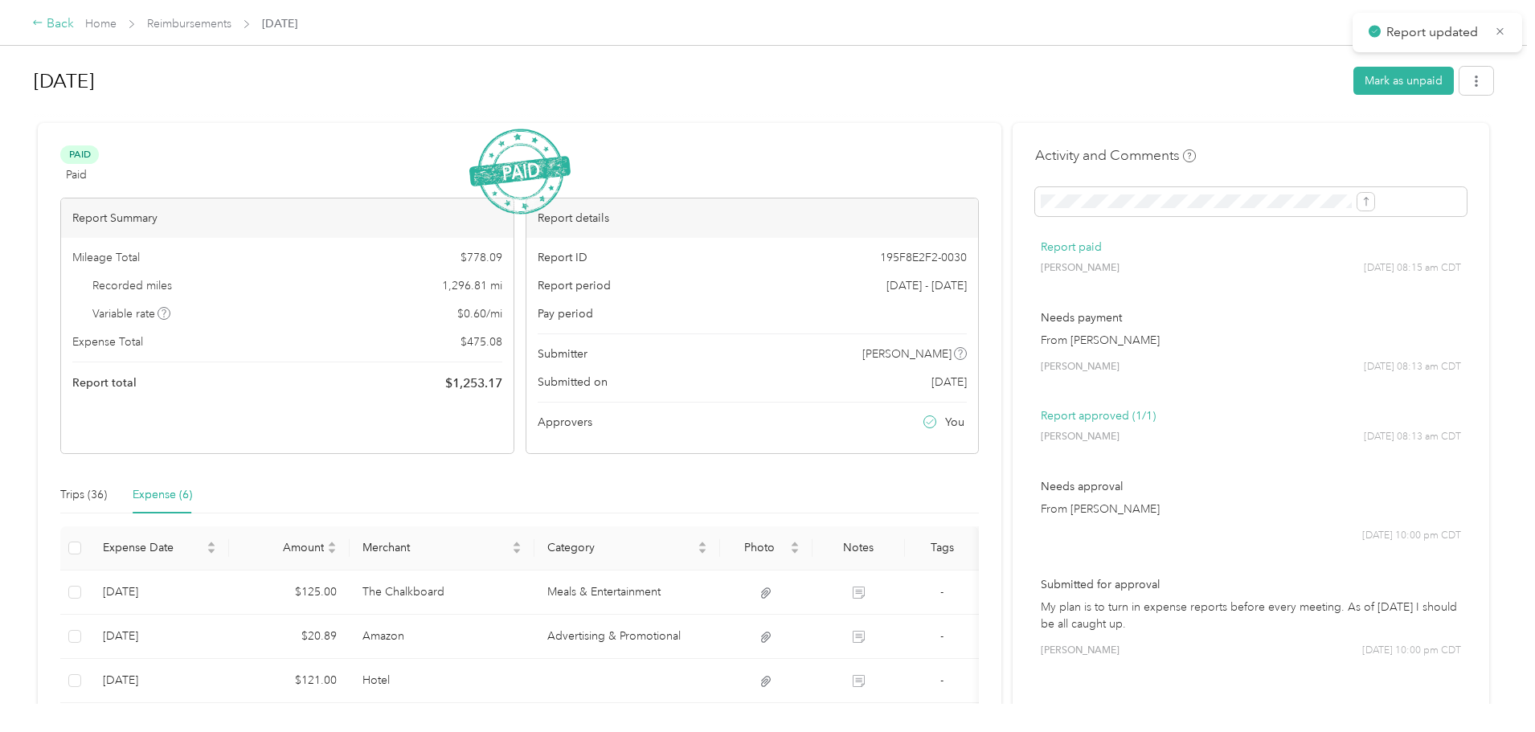
click at [74, 26] on div "Back" at bounding box center [53, 23] width 42 height 19
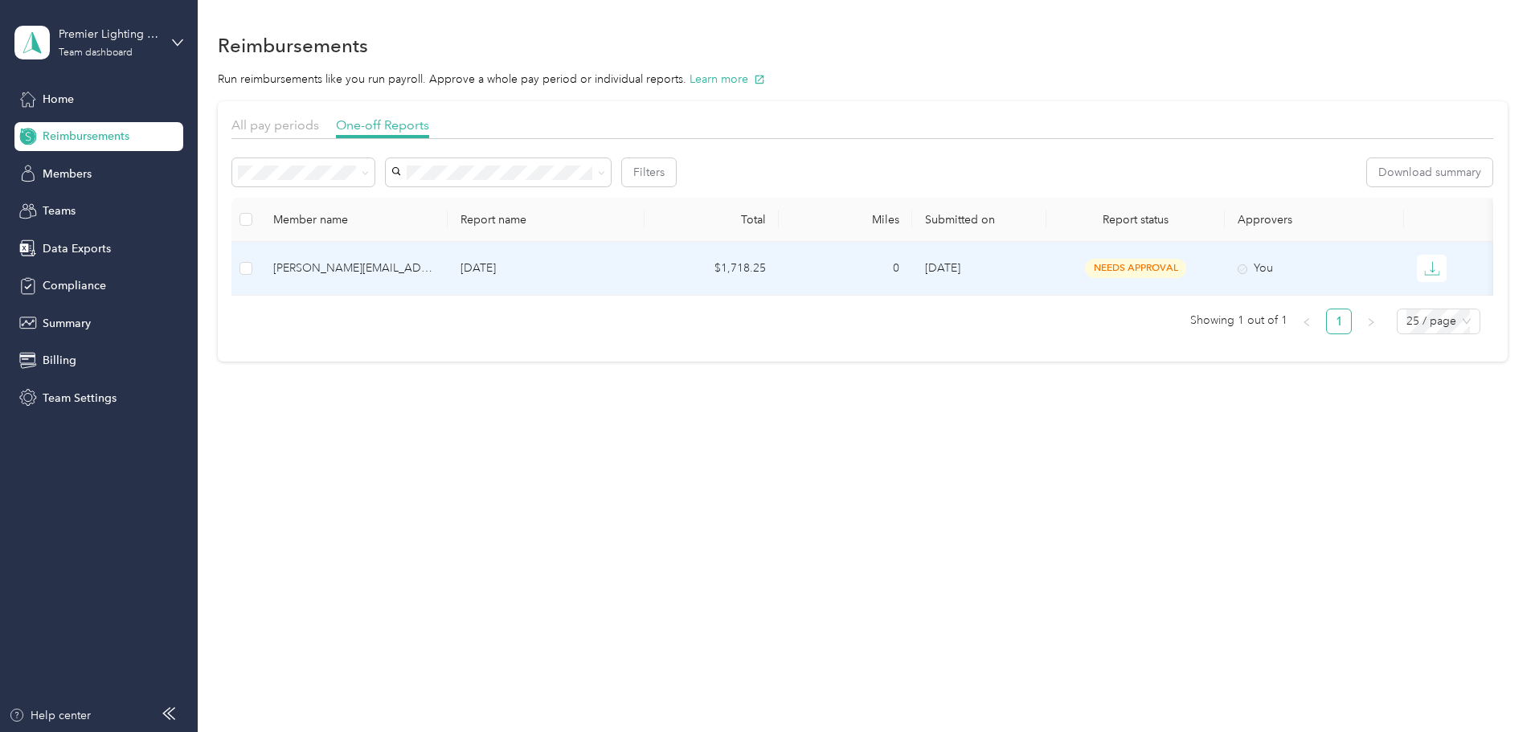
click at [435, 267] on div "[PERSON_NAME][EMAIL_ADDRESS][DOMAIN_NAME]" at bounding box center [354, 269] width 162 height 18
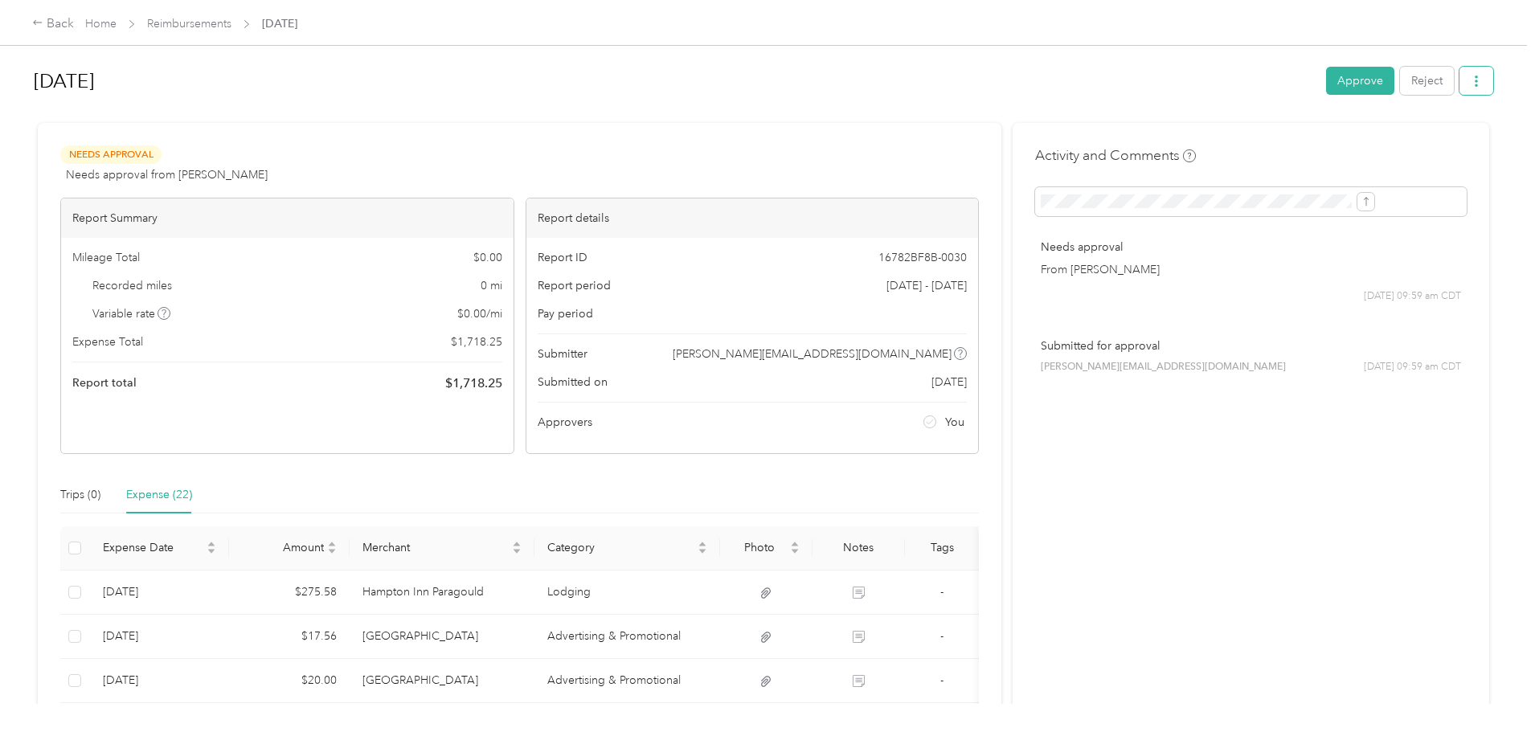
click at [1471, 78] on icon "button" at bounding box center [1476, 81] width 11 height 11
click at [1307, 137] on span "Download" at bounding box center [1298, 140] width 53 height 17
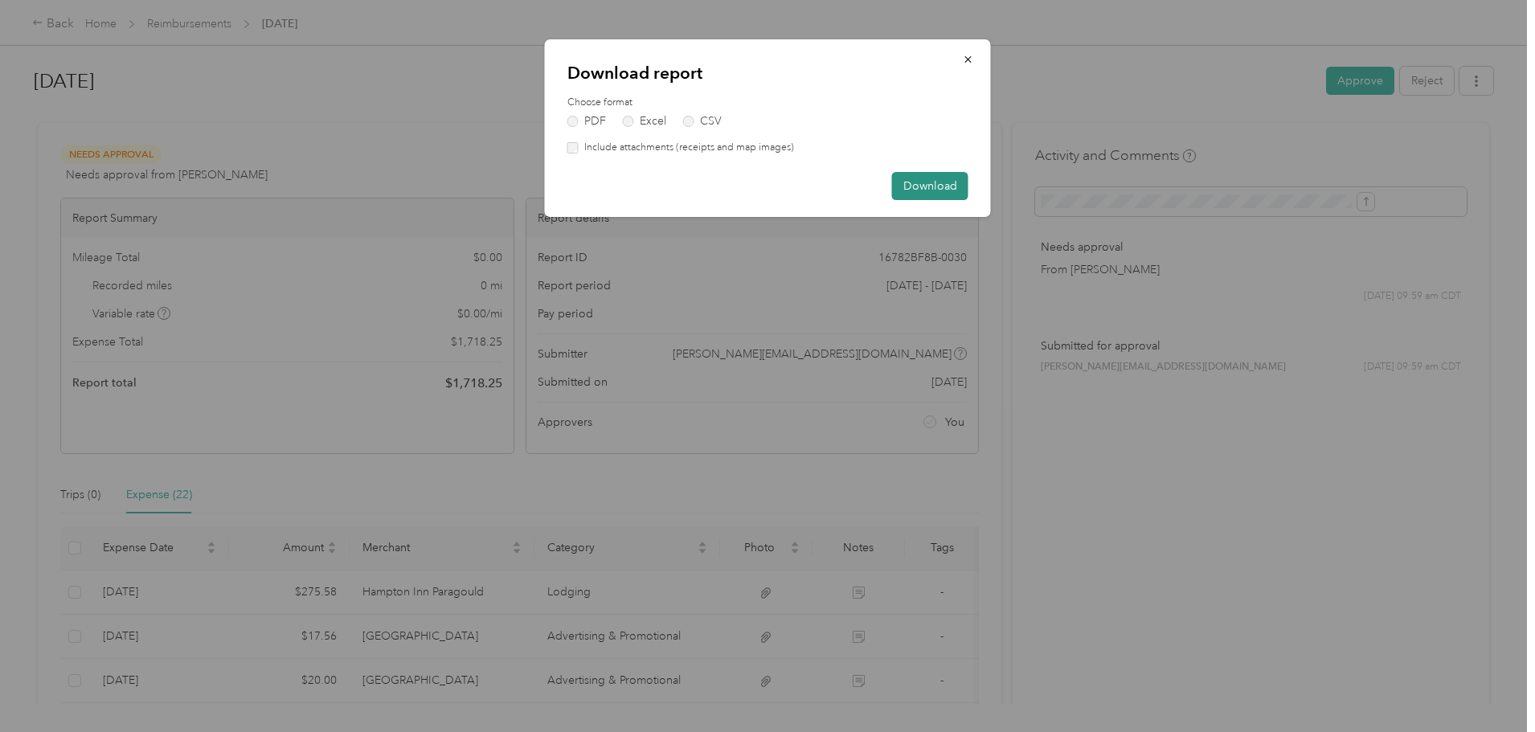
click at [938, 184] on button "Download" at bounding box center [930, 186] width 76 height 28
